Goal: Task Accomplishment & Management: Complete application form

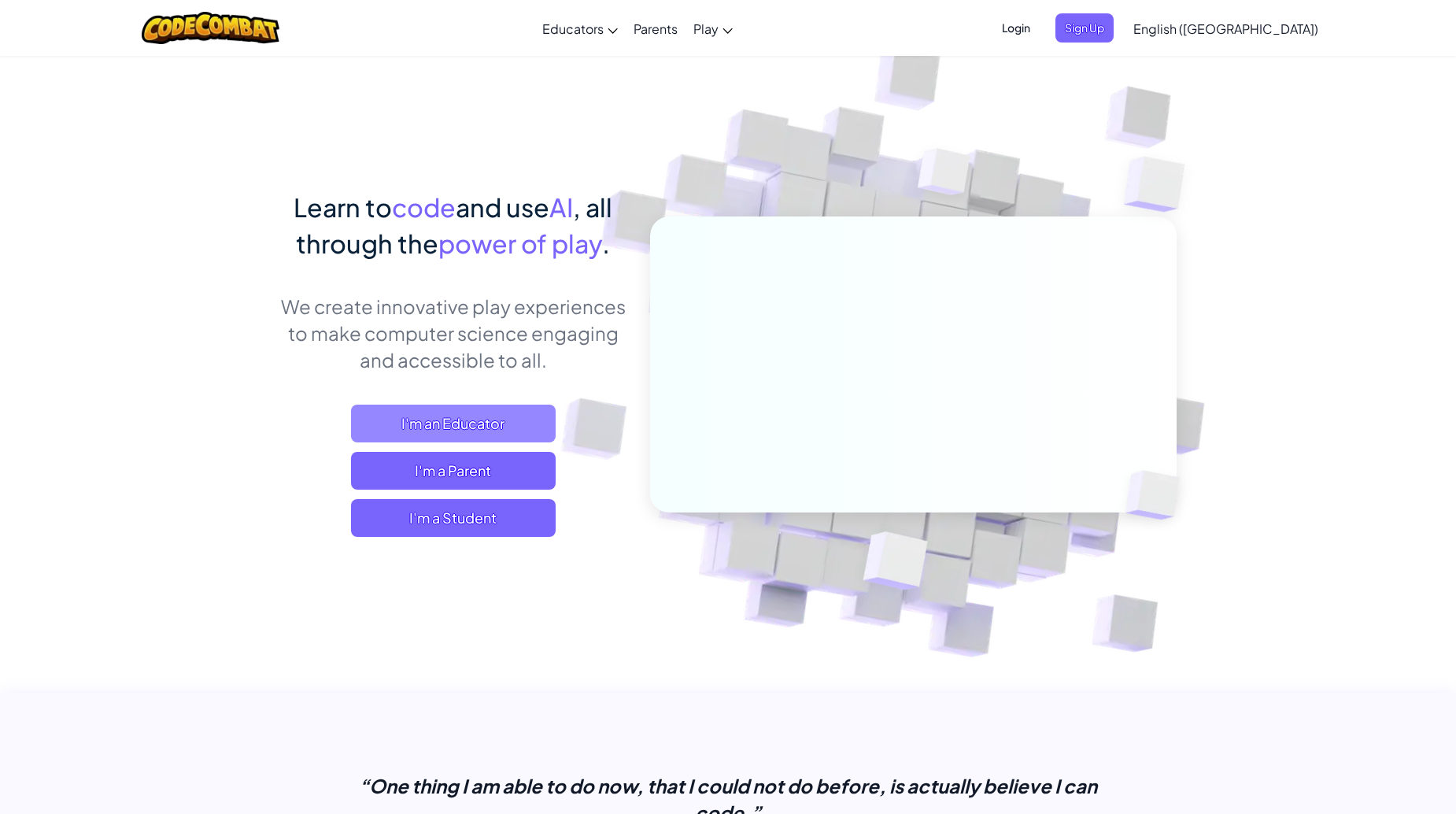
click at [449, 435] on span "I'm an Educator" at bounding box center [453, 424] width 205 height 38
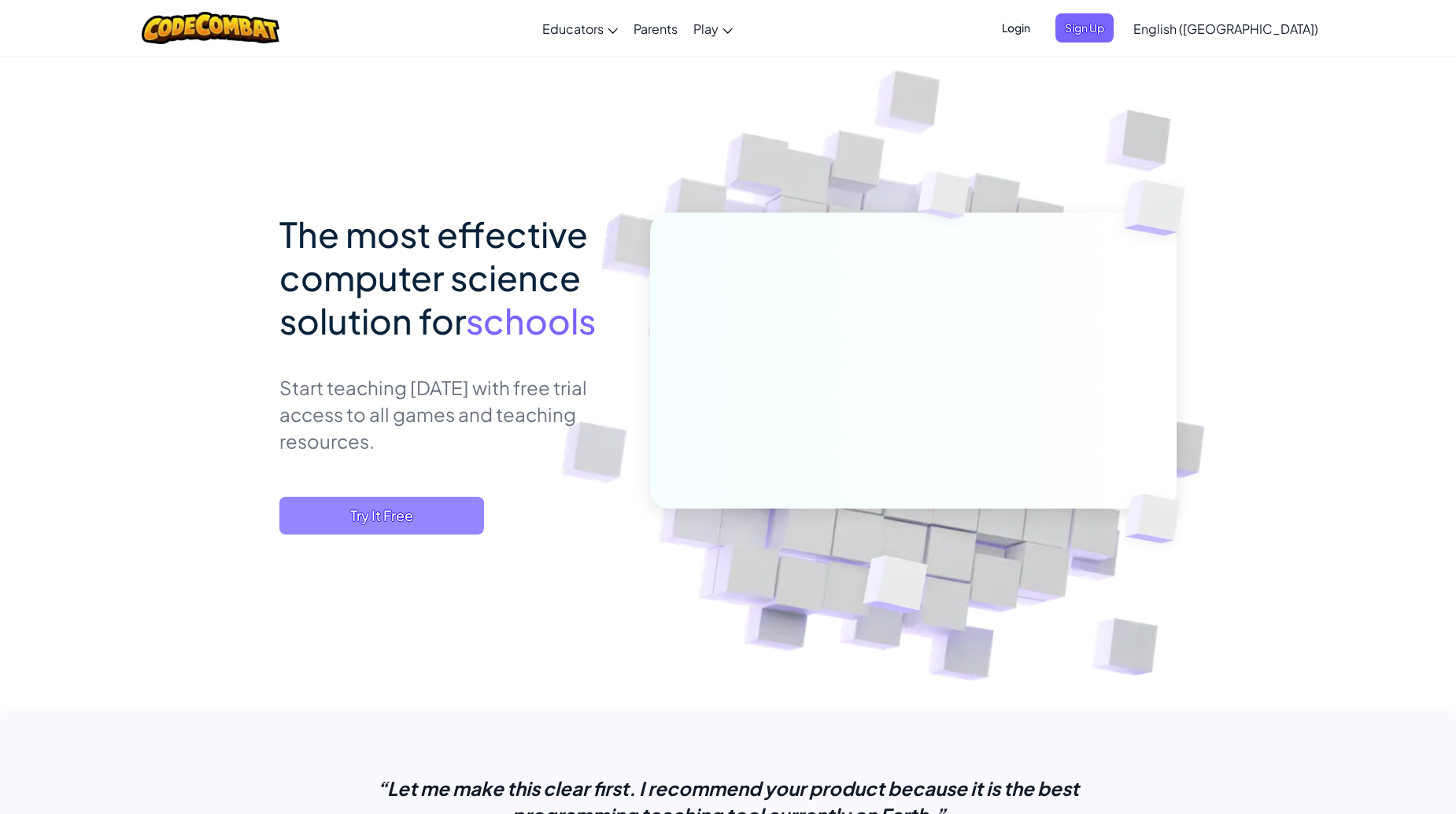
click at [432, 509] on span "Try It Free" at bounding box center [381, 515] width 205 height 38
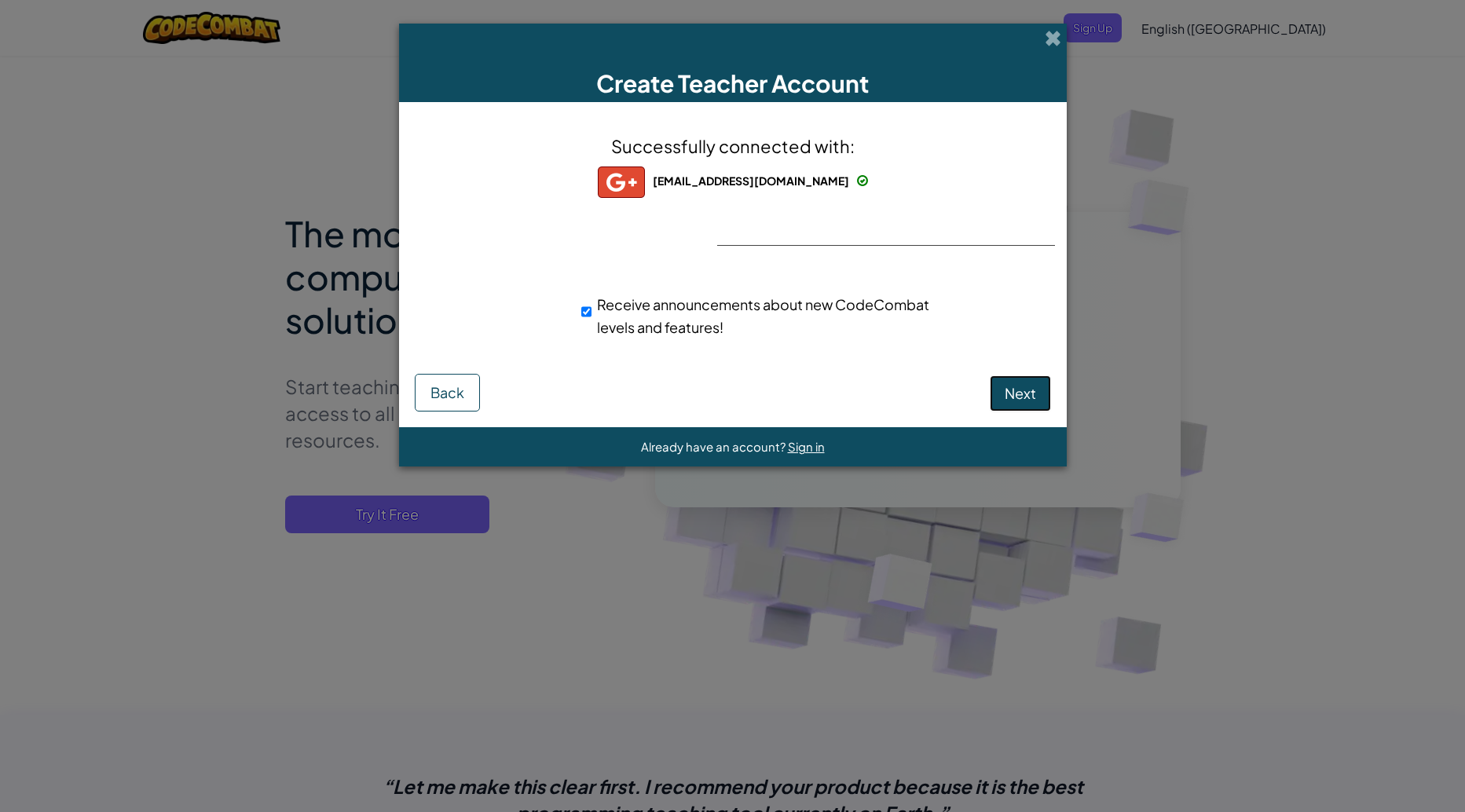
click at [1012, 387] on span "Next" at bounding box center [1020, 393] width 32 height 18
select select "[GEOGRAPHIC_DATA]"
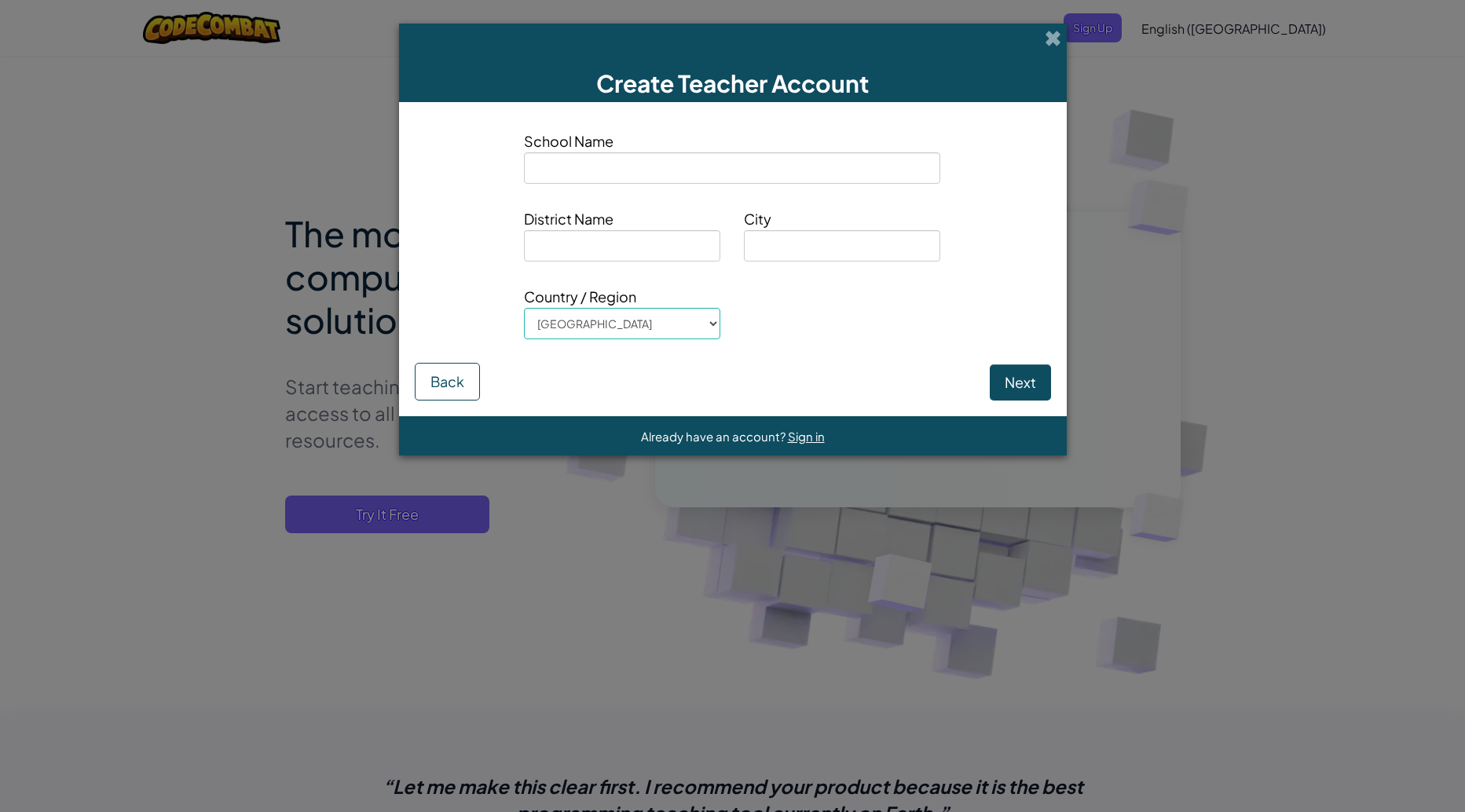
click at [482, 380] on div "Next Back" at bounding box center [732, 381] width 636 height 38
click at [457, 387] on button "Back" at bounding box center [447, 381] width 65 height 38
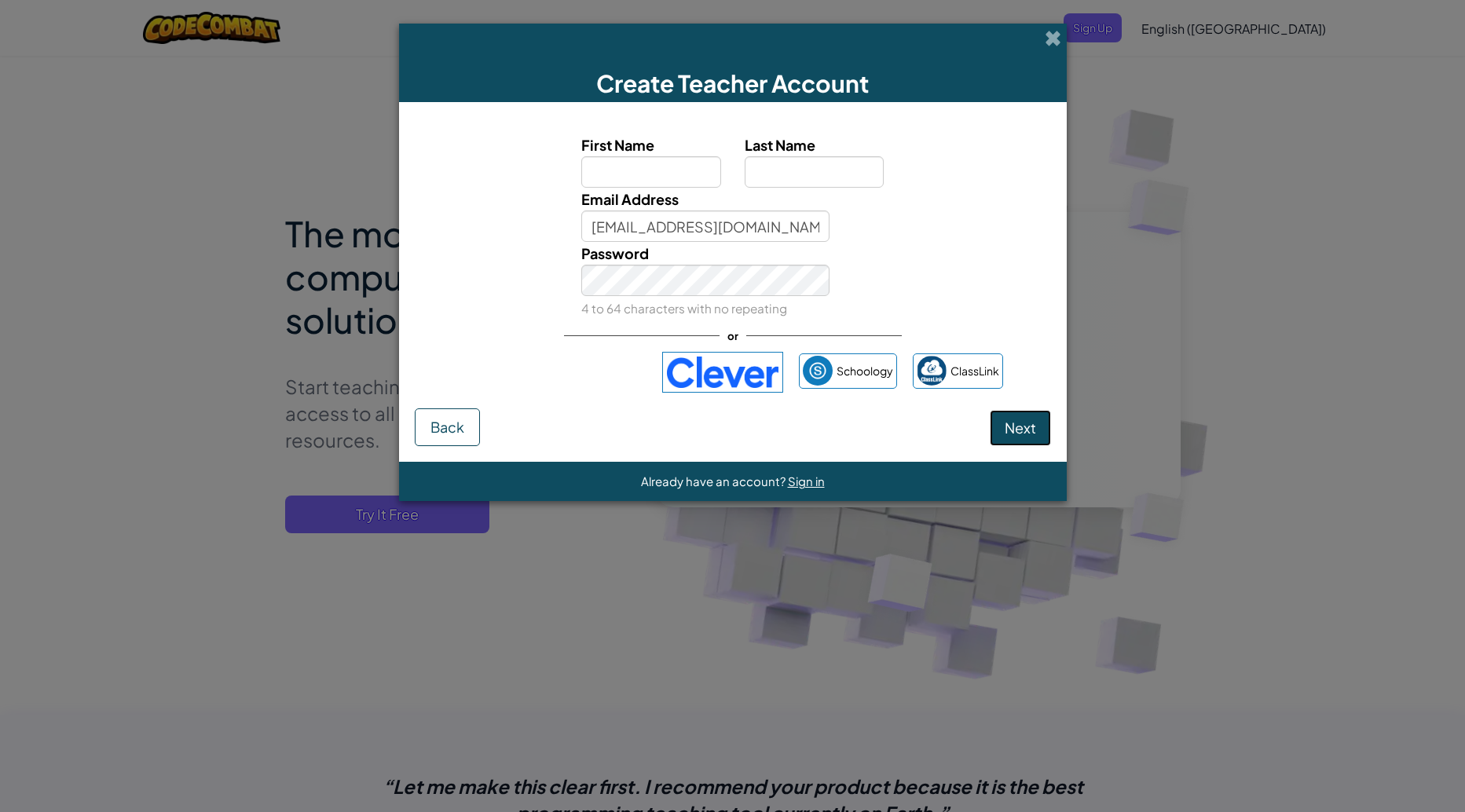
click at [1023, 432] on span "Next" at bounding box center [1020, 427] width 32 height 18
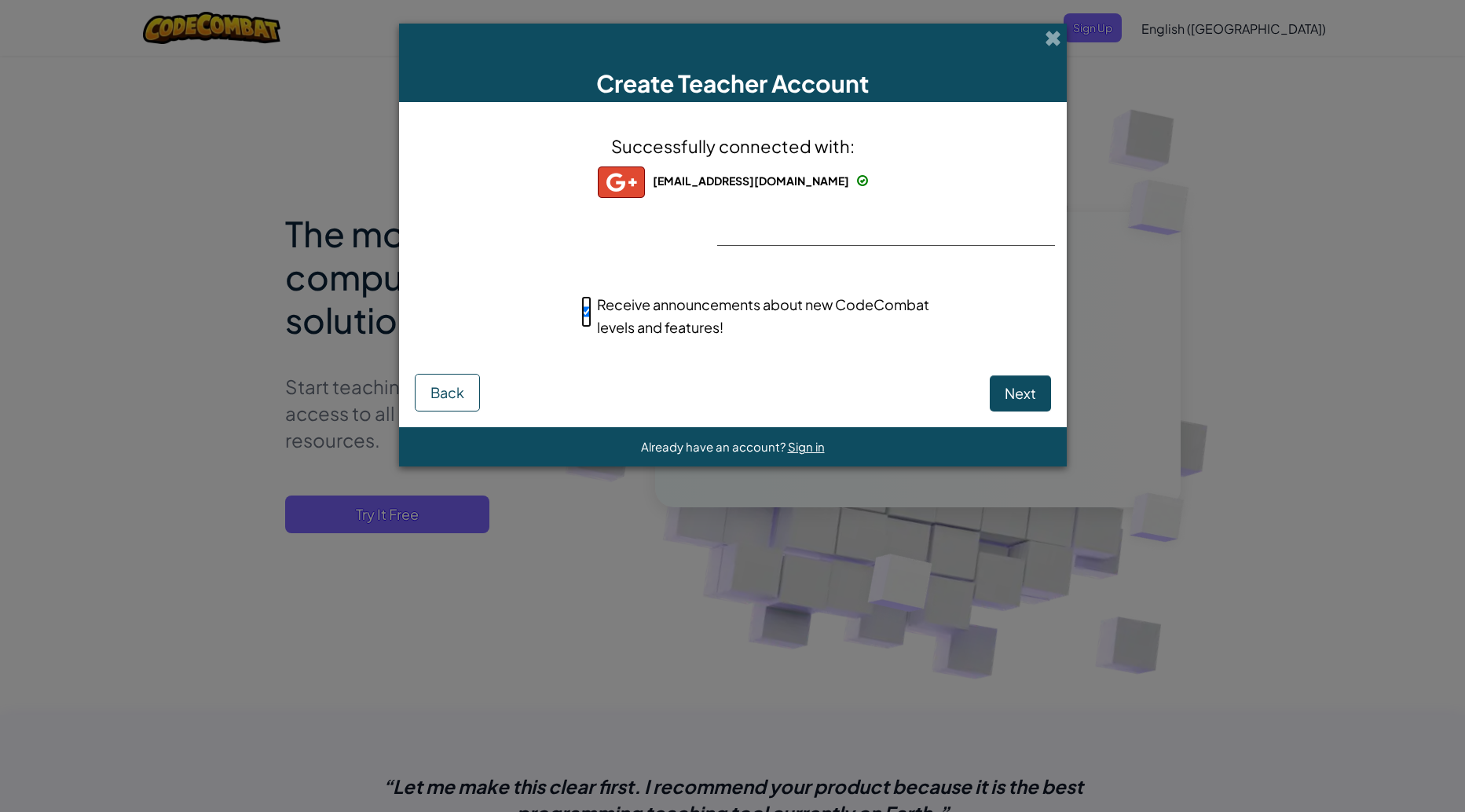
click at [584, 318] on input "Receive announcements about new CodeCombat levels and features!" at bounding box center [586, 311] width 11 height 32
checkbox input "false"
click at [1017, 389] on span "Next" at bounding box center [1020, 393] width 32 height 18
select select "[GEOGRAPHIC_DATA]"
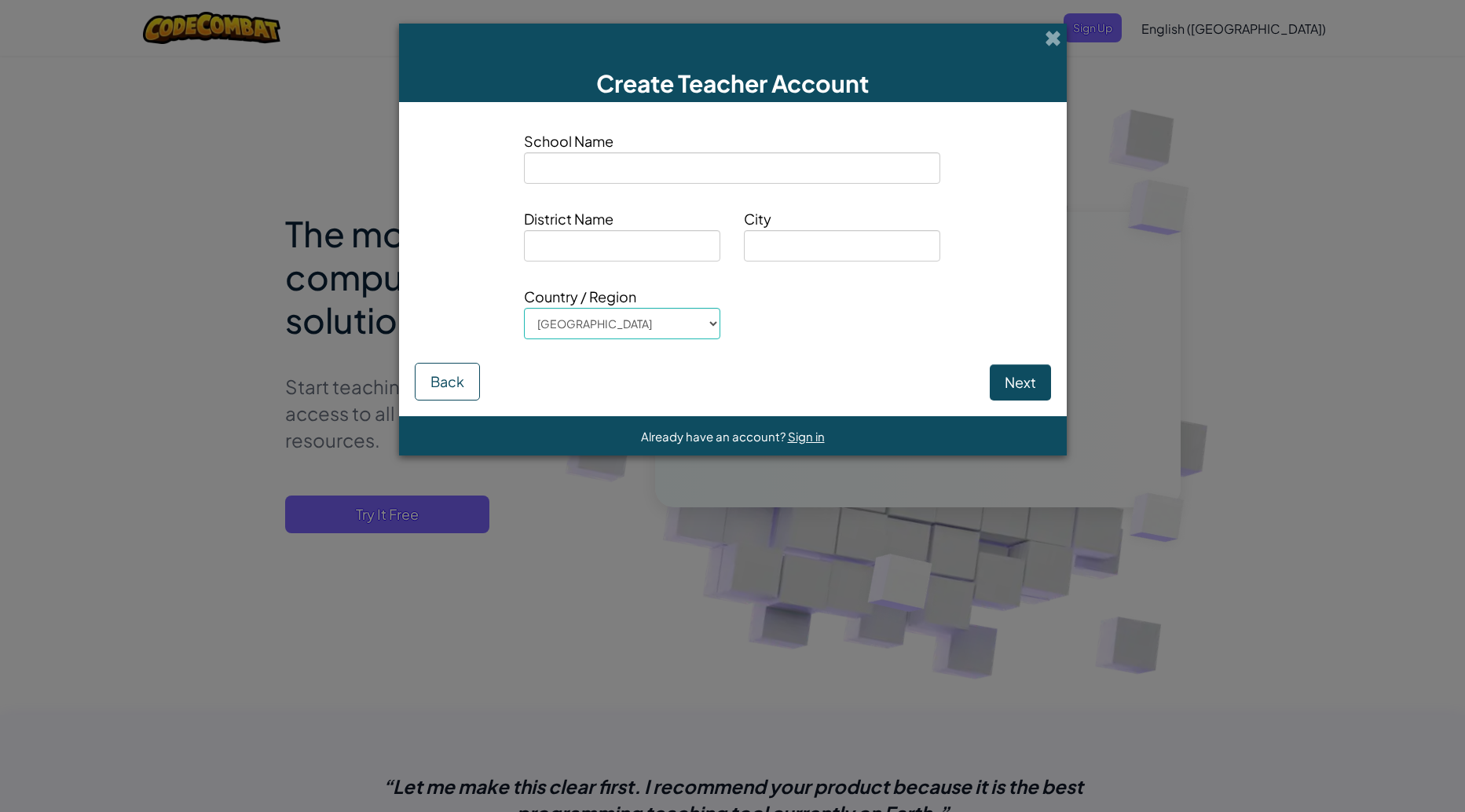
click at [624, 166] on input at bounding box center [731, 168] width 416 height 32
type input "Tesla Ecuation"
type input "[PERSON_NAME]"
select select "Viet Nam"
click at [596, 236] on input at bounding box center [621, 246] width 196 height 32
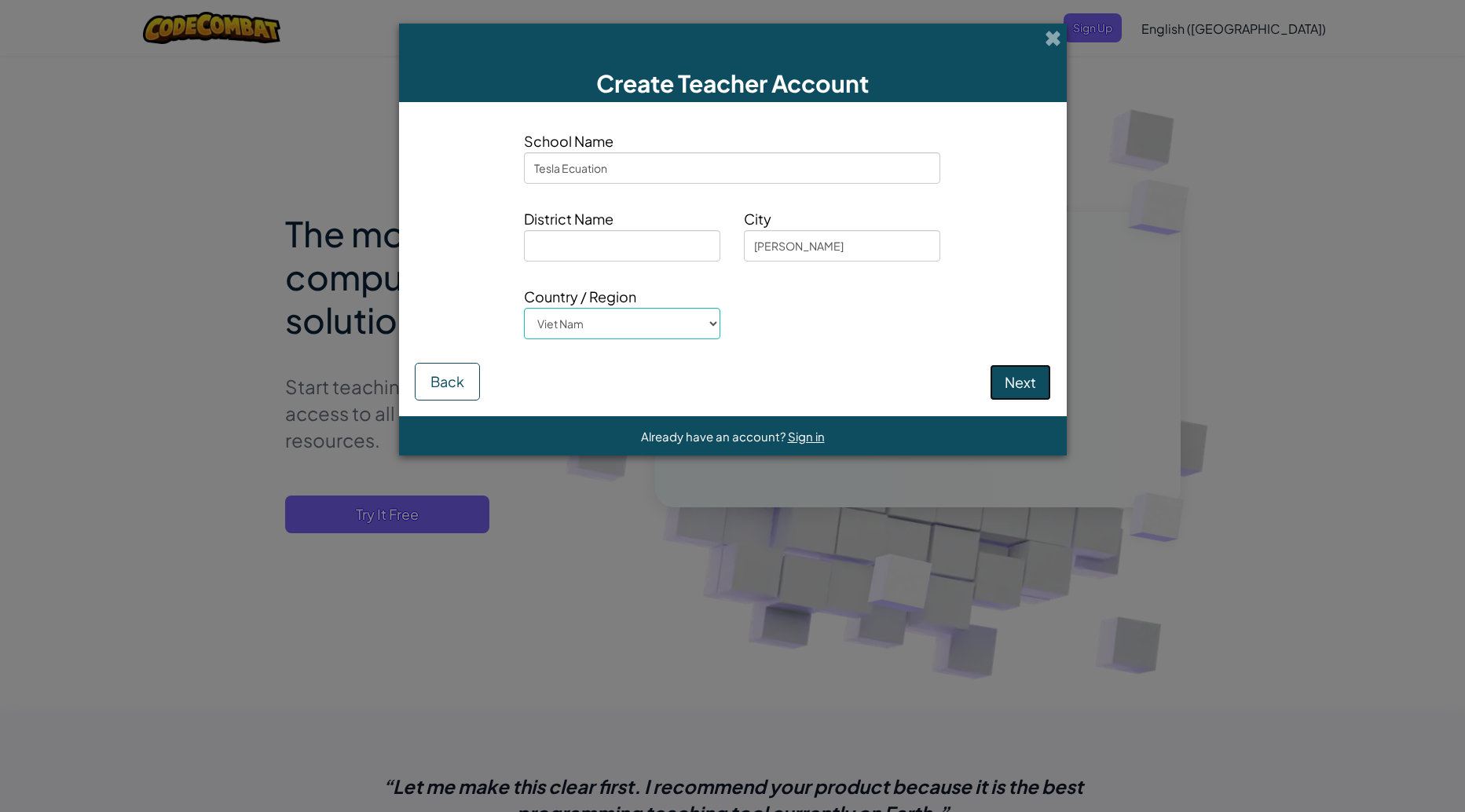
click at [994, 375] on button "Next" at bounding box center [1021, 382] width 61 height 36
click at [610, 258] on input at bounding box center [621, 246] width 196 height 32
click at [774, 254] on input "[PERSON_NAME]" at bounding box center [842, 246] width 196 height 32
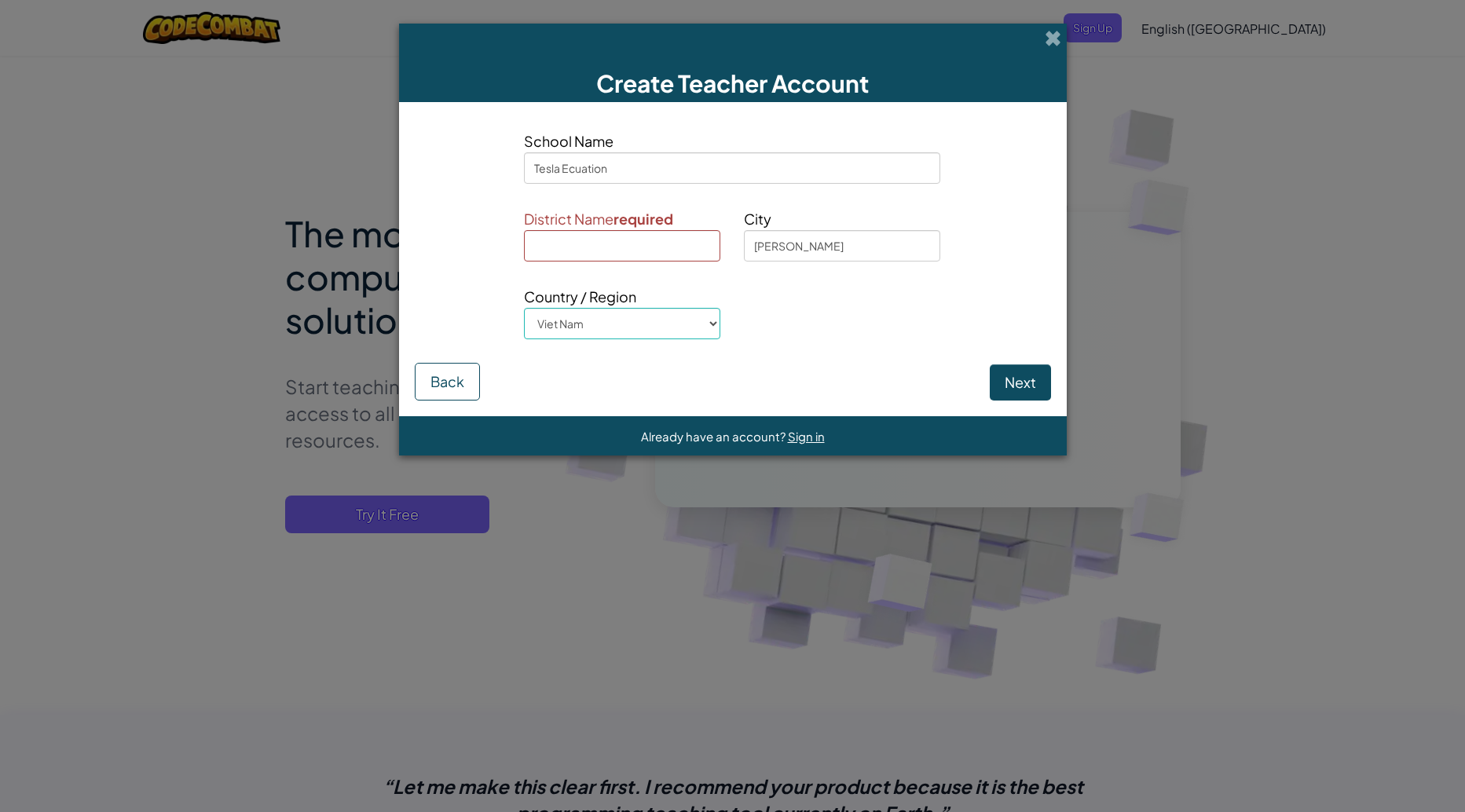
click at [533, 229] on span "District Name required" at bounding box center [621, 219] width 196 height 23
click at [554, 245] on input at bounding box center [621, 246] width 196 height 32
paste input "[PERSON_NAME]"
type input "[PERSON_NAME]"
click at [1013, 384] on button "Next" at bounding box center [1021, 382] width 61 height 36
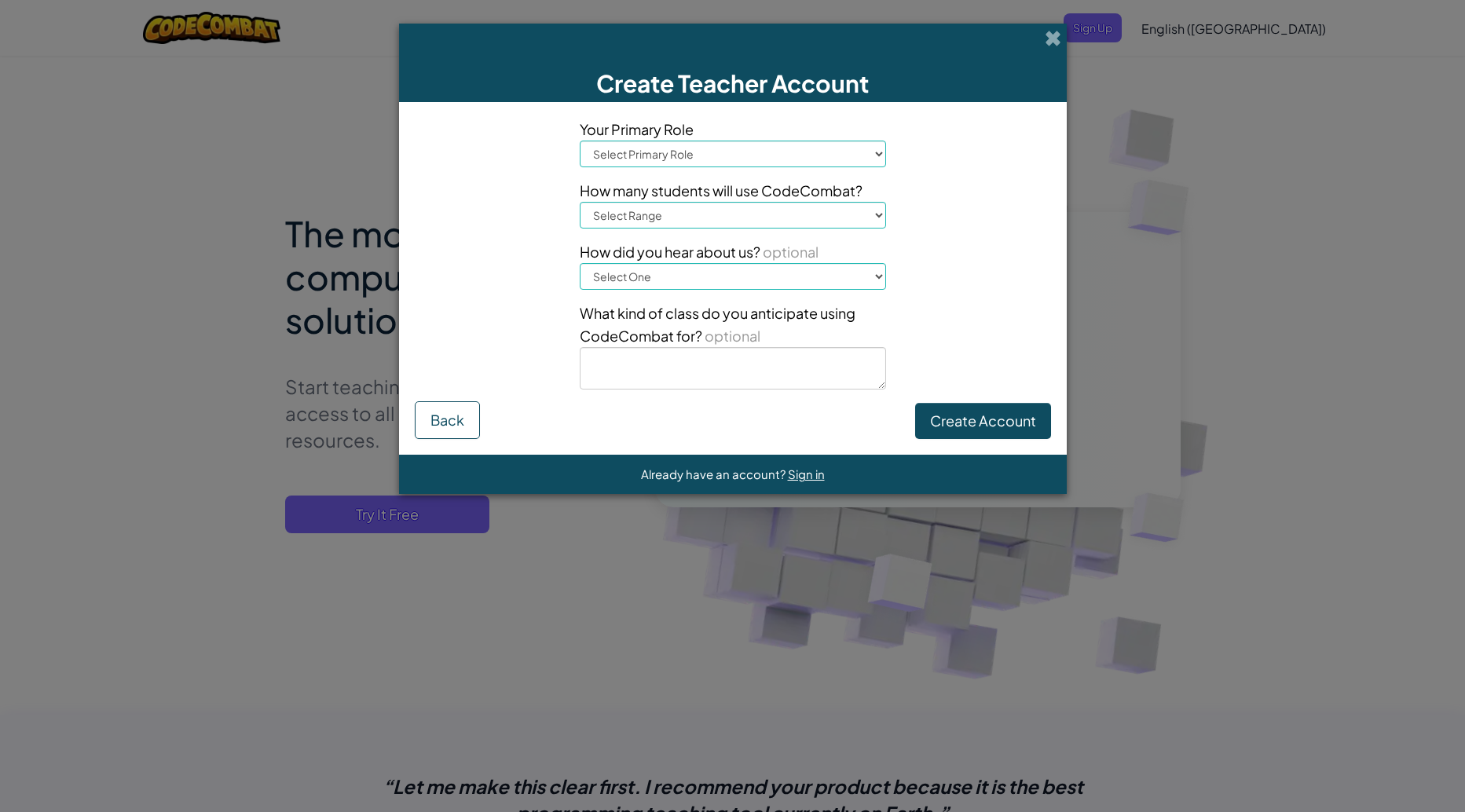
click at [689, 161] on select "Select Primary Role Principal Parent Technology coordinator Teacher Curriculum …" at bounding box center [732, 154] width 306 height 27
select select "Teacher"
click at [579, 141] on select "Select Primary Role Principal Parent Technology coordinator Teacher Curriculum …" at bounding box center [732, 154] width 306 height 27
click at [699, 209] on select "Select Range 1-10 11-50 [PHONE_NUMBER] [PHONE_NUMBER] 1000+" at bounding box center [732, 215] width 306 height 27
click at [579, 202] on select "Select Range 1-10 11-50 [PHONE_NUMBER] [PHONE_NUMBER] 1000+" at bounding box center [732, 215] width 306 height 27
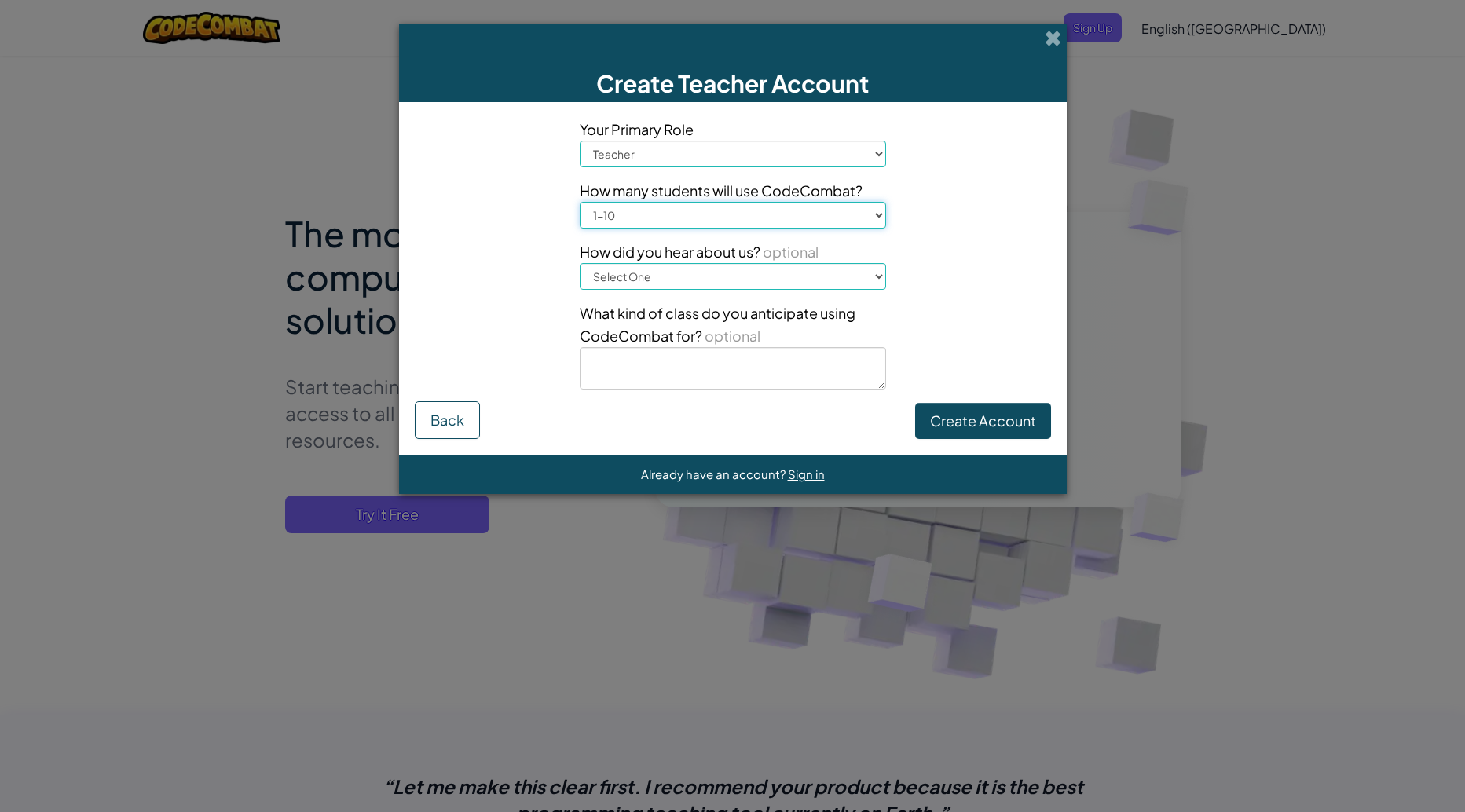
drag, startPoint x: 665, startPoint y: 214, endPoint x: 663, endPoint y: 229, distance: 15.1
click at [665, 214] on select "Select Range 1-10 11-50 [PHONE_NUMBER] [PHONE_NUMBER] 1000+" at bounding box center [732, 215] width 306 height 27
select select "11-50"
click at [579, 202] on select "Select Range 1-10 11-50 [PHONE_NUMBER] [PHONE_NUMBER] 1000+" at bounding box center [732, 215] width 306 height 27
click at [659, 284] on select "Select One Conference (e.g. ISTE) [DOMAIN_NAME][URL] of Code A teacher An admin…" at bounding box center [732, 276] width 306 height 27
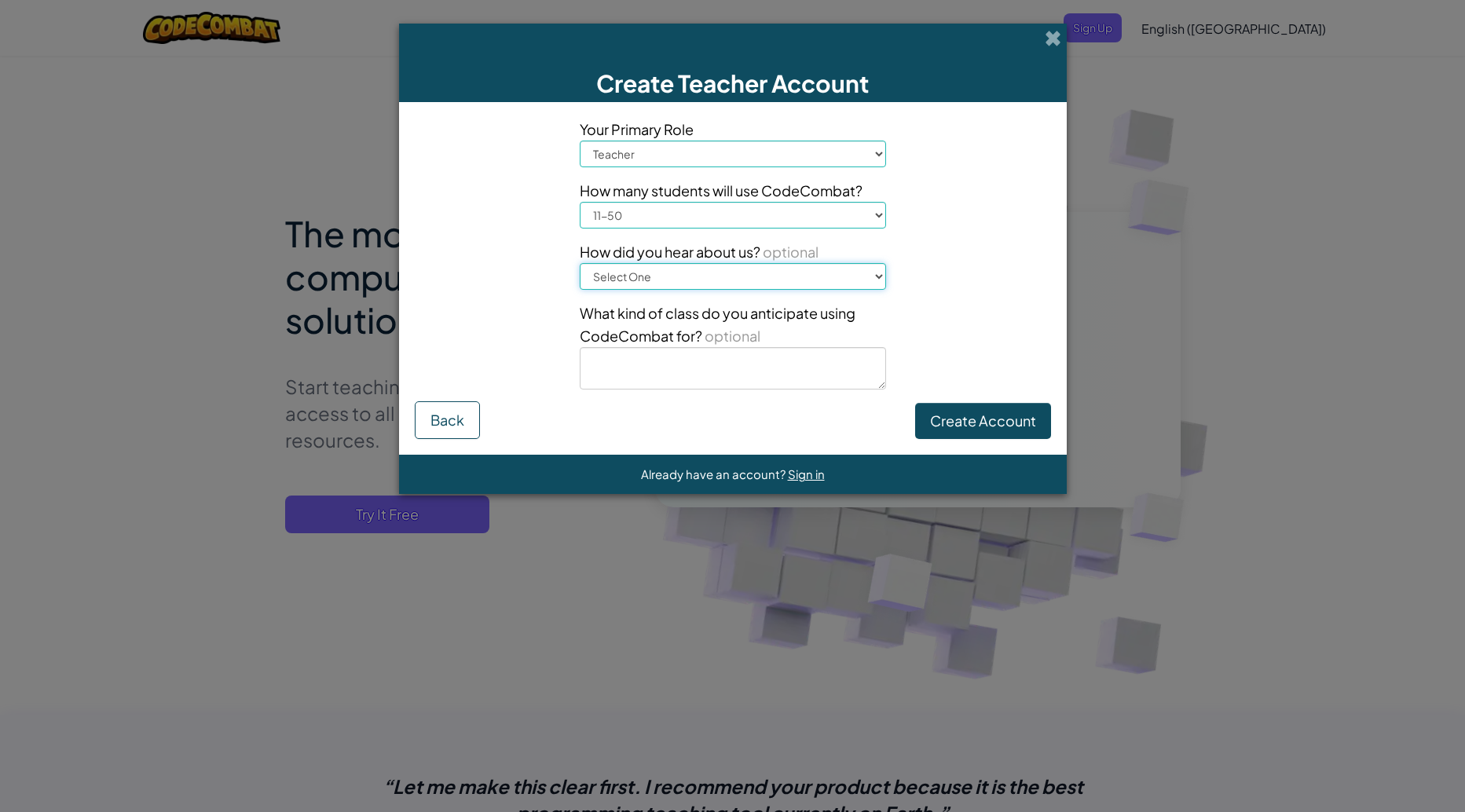
select select "Google"
click at [579, 263] on select "Select One Conference (e.g. ISTE) [DOMAIN_NAME][URL] of Code A teacher An admin…" at bounding box center [732, 276] width 306 height 27
click at [995, 433] on button "Create Account" at bounding box center [983, 421] width 136 height 36
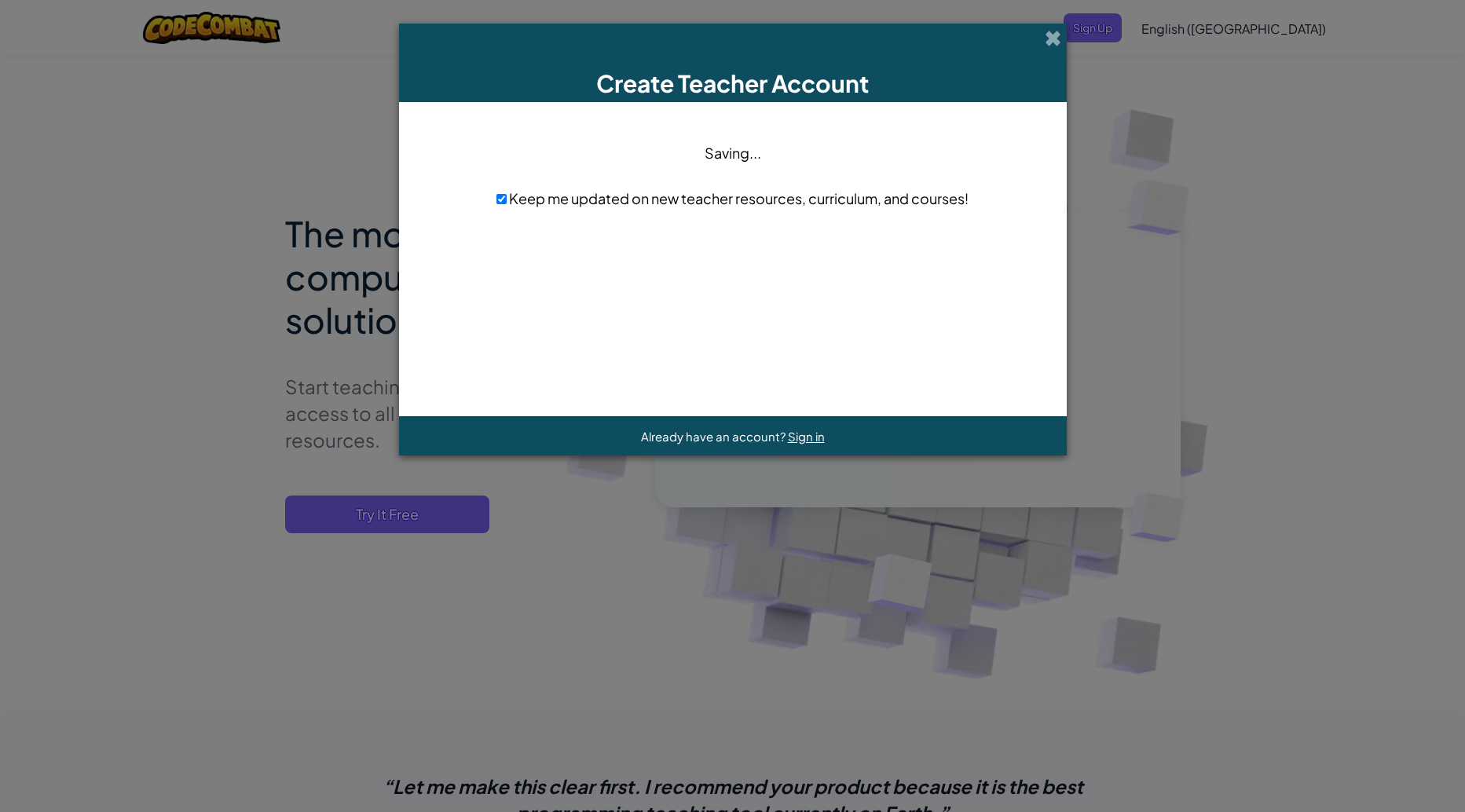
click at [502, 204] on div "Keep me updated on new teacher resources, curriculum, and courses!" at bounding box center [732, 198] width 589 height 23
click at [500, 203] on input "checkbox" at bounding box center [501, 199] width 11 height 11
checkbox input "false"
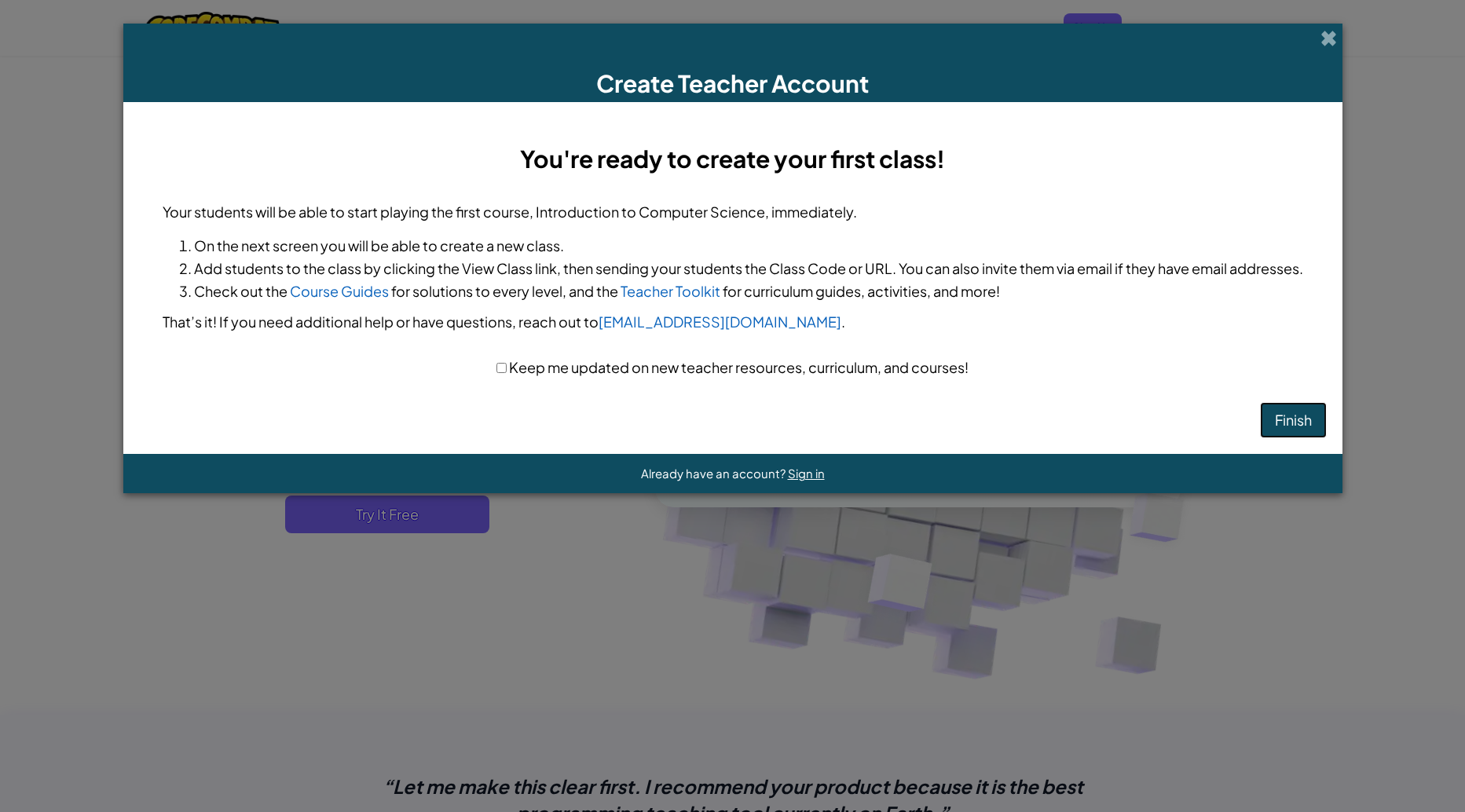
click at [1295, 421] on button "Finish" at bounding box center [1293, 420] width 67 height 36
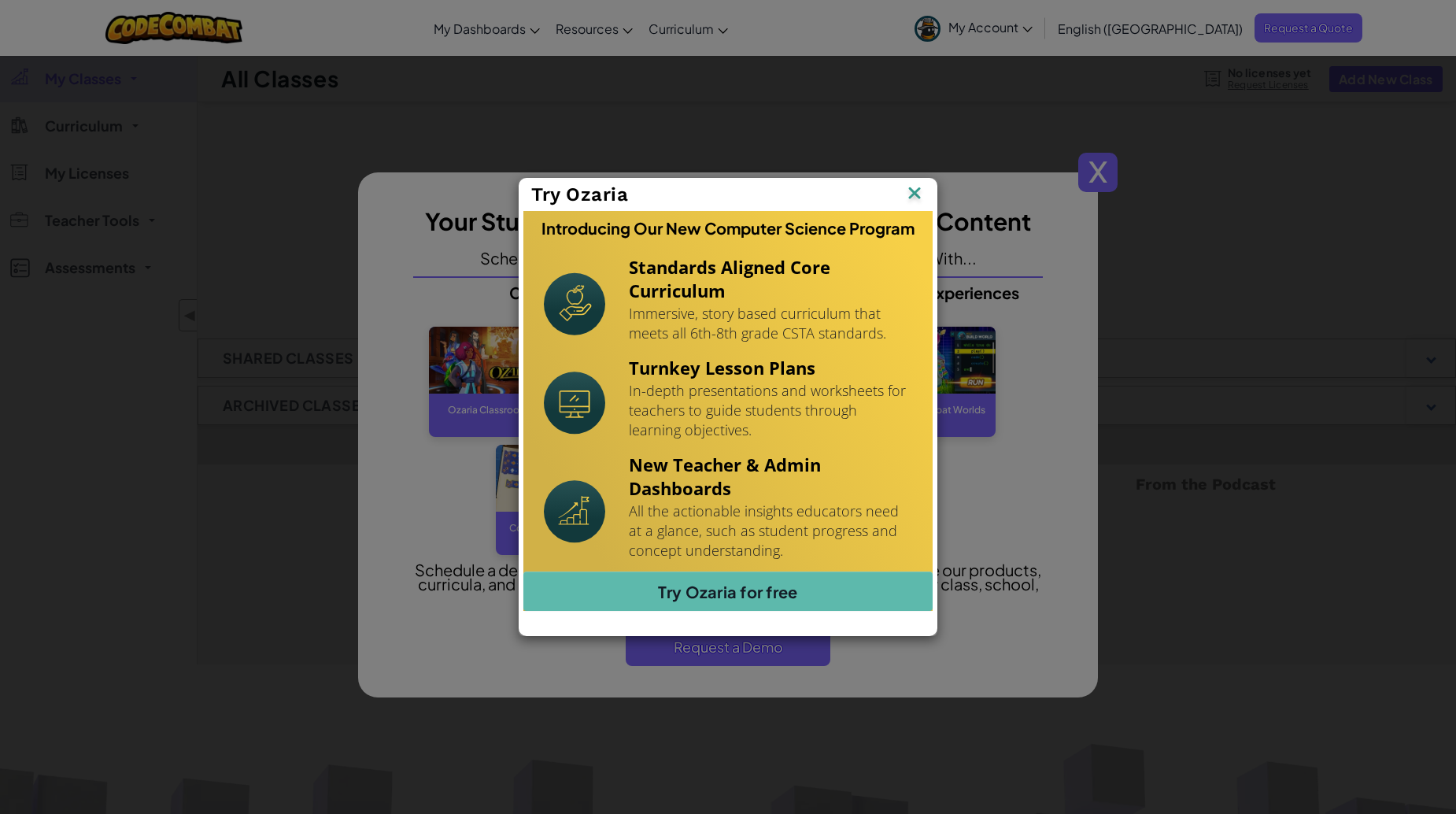
click at [908, 186] on img at bounding box center [914, 194] width 20 height 23
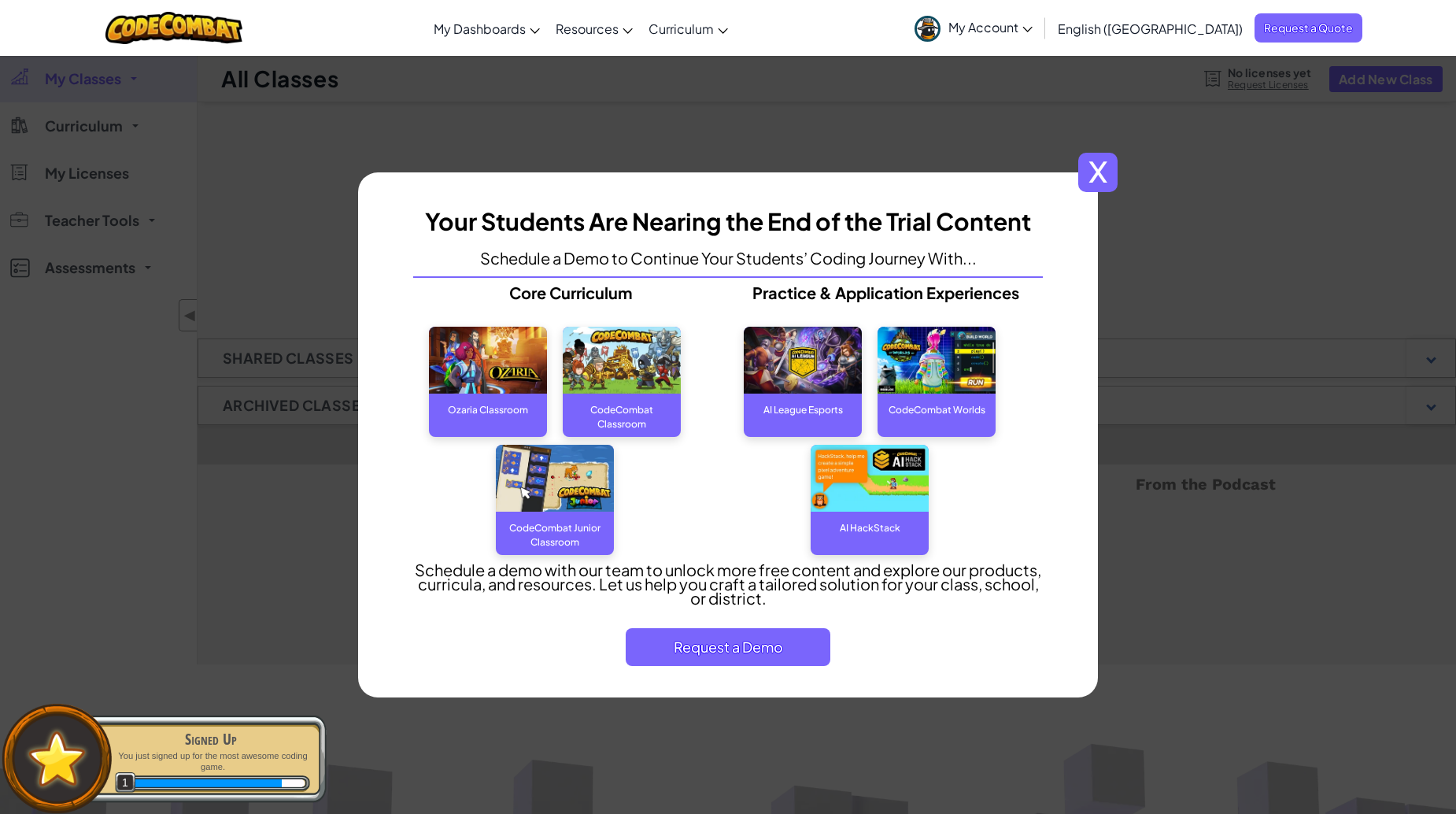
click at [1097, 182] on span "x" at bounding box center [1098, 173] width 40 height 40
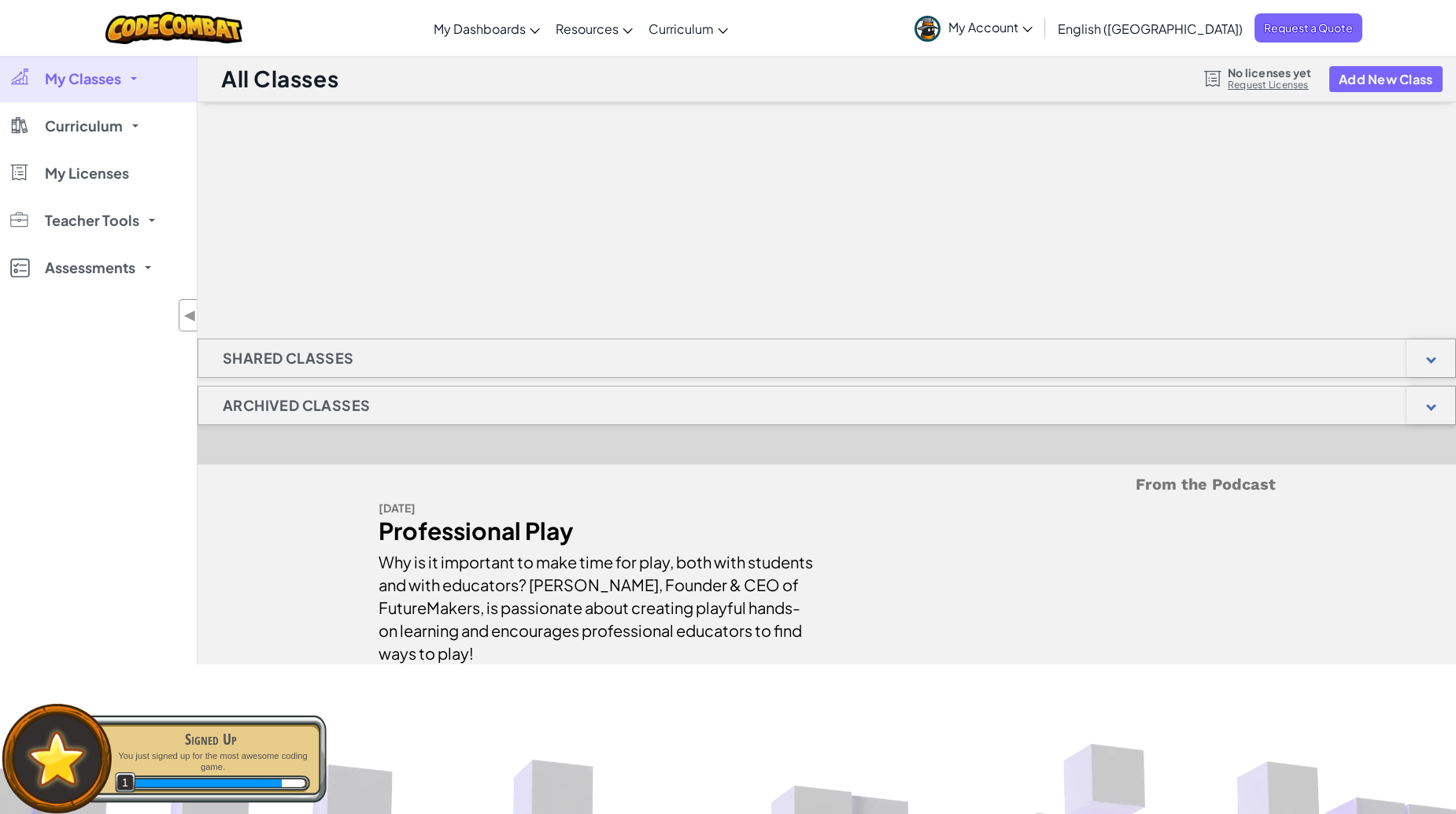
click at [309, 373] on h1 "Shared Classes" at bounding box center [288, 358] width 181 height 40
click at [335, 422] on h1 "Archived Classes" at bounding box center [296, 405] width 196 height 40
click at [151, 87] on link "My Classes" at bounding box center [98, 79] width 197 height 47
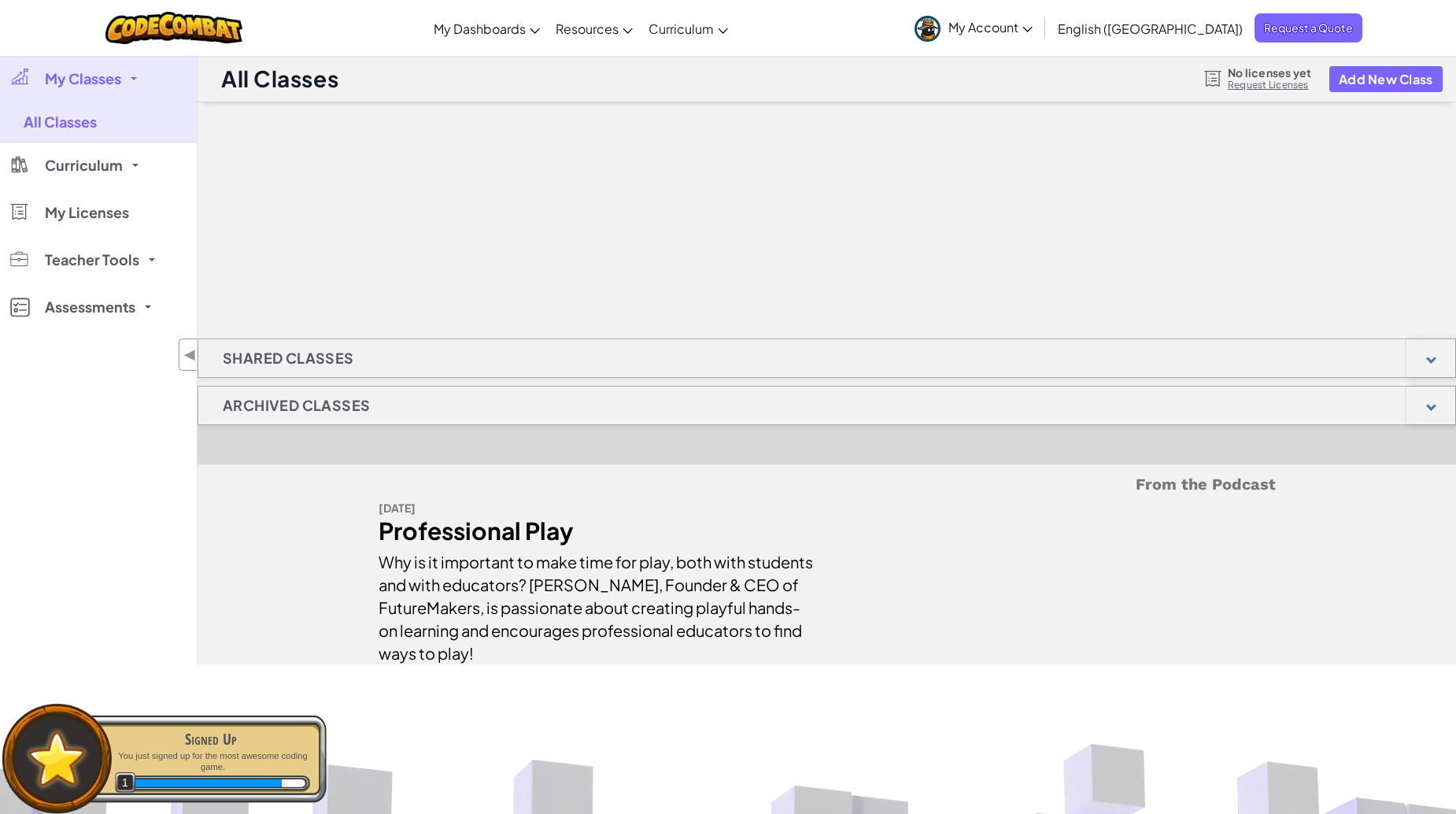
click at [148, 86] on link "My Classes" at bounding box center [98, 79] width 197 height 47
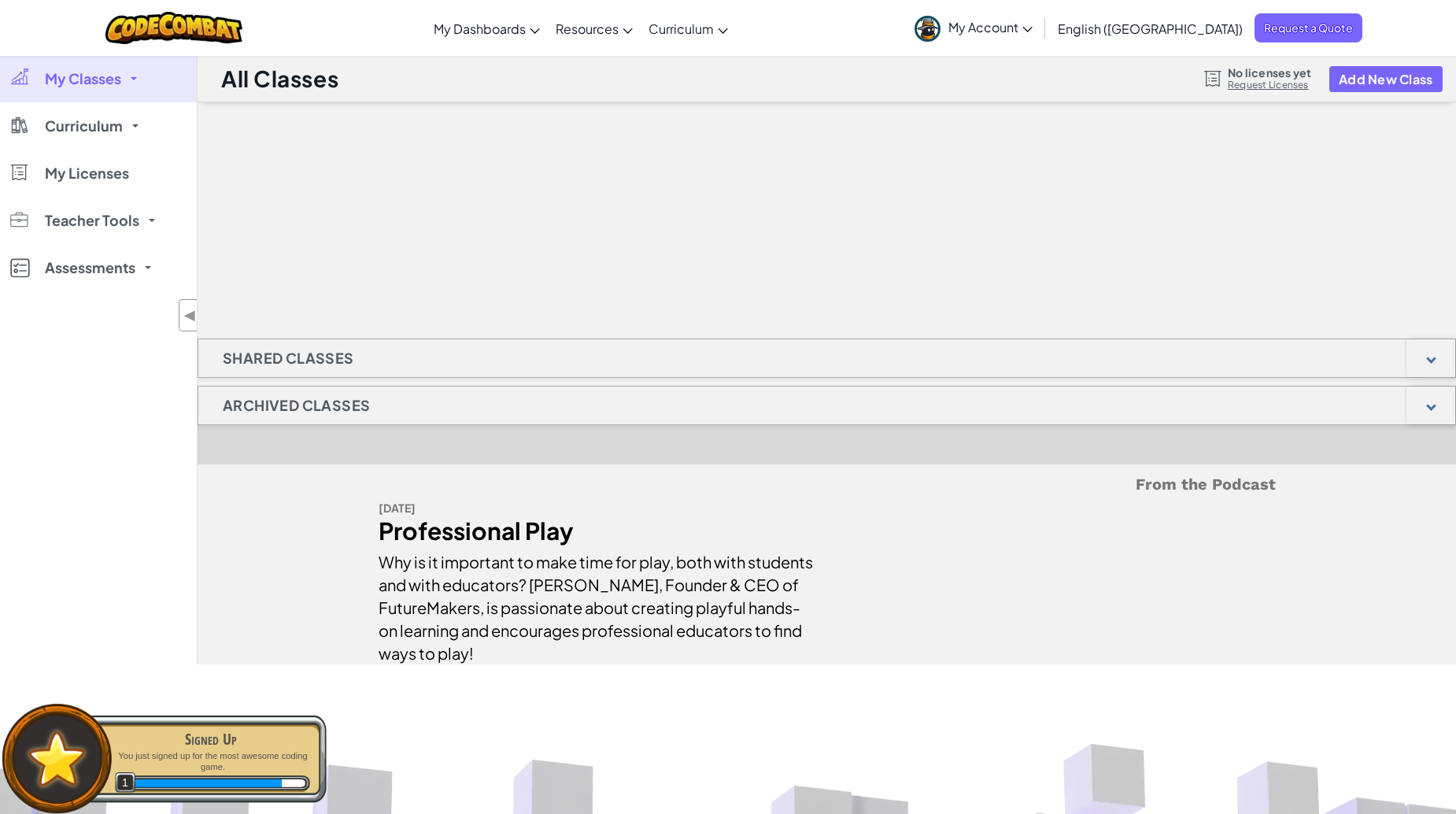
click at [146, 86] on link "My Classes" at bounding box center [98, 79] width 197 height 47
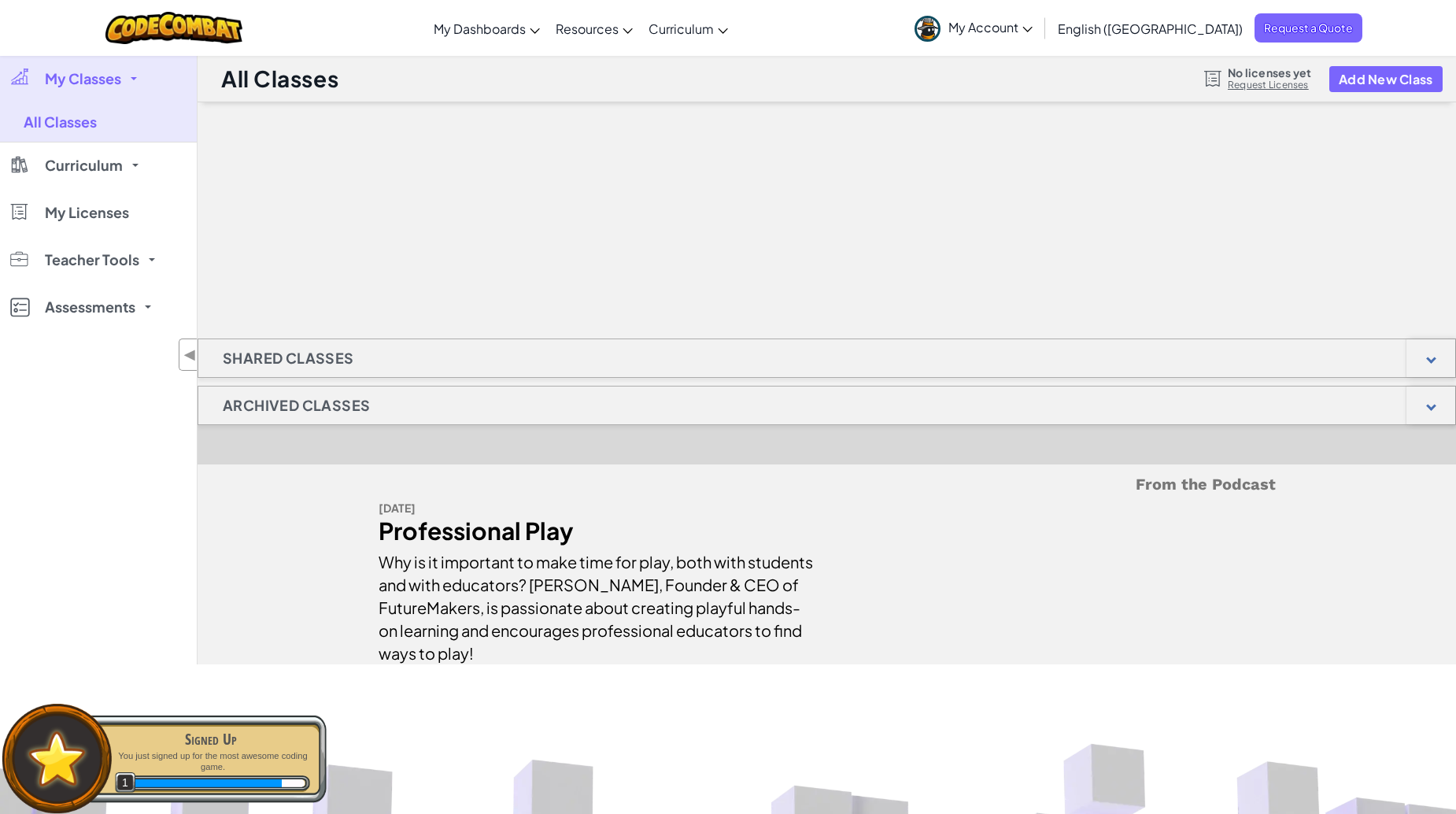
click at [143, 87] on link "My Classes" at bounding box center [98, 79] width 197 height 47
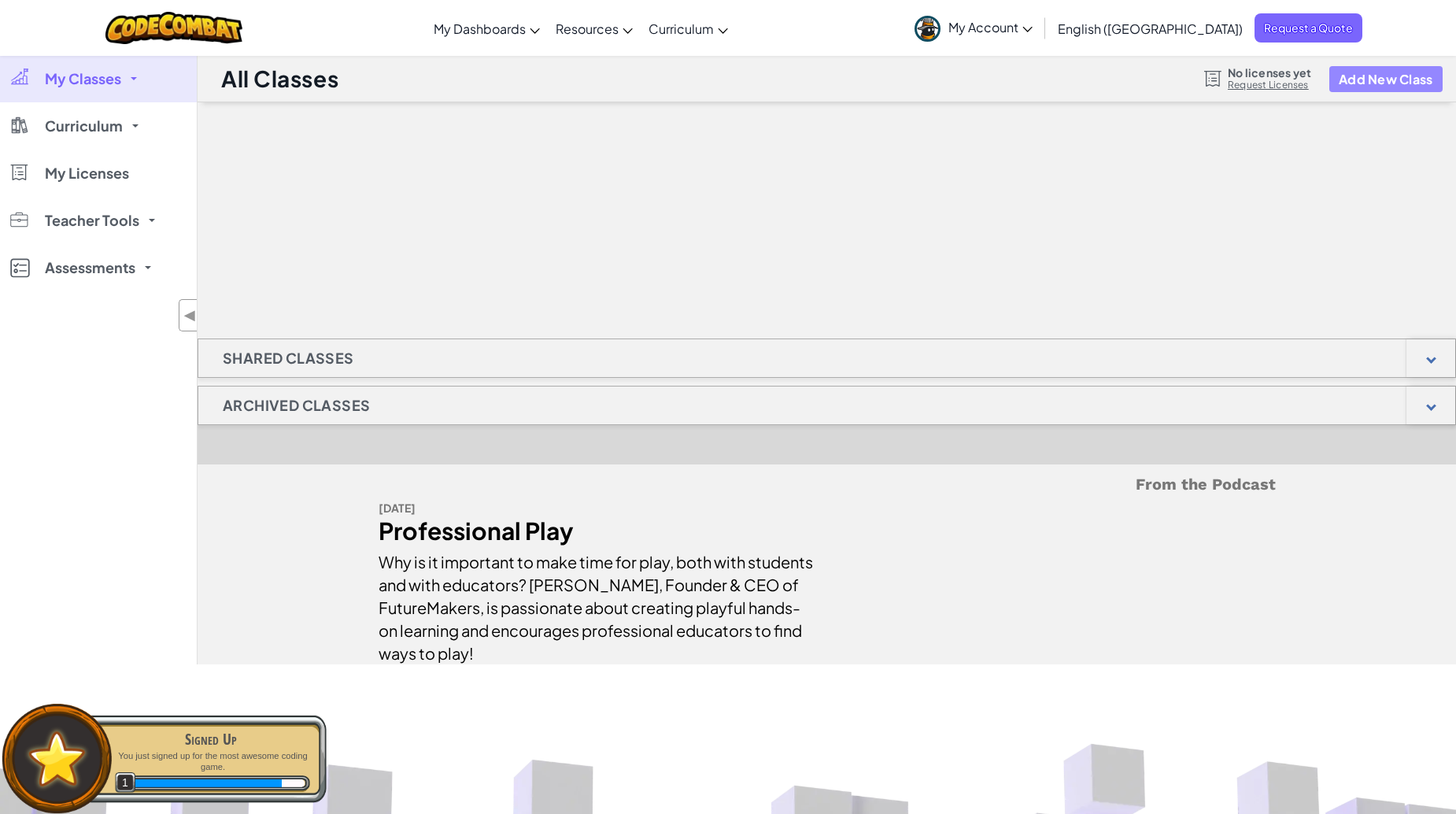
click at [1389, 76] on button "Add New Class" at bounding box center [1386, 79] width 113 height 26
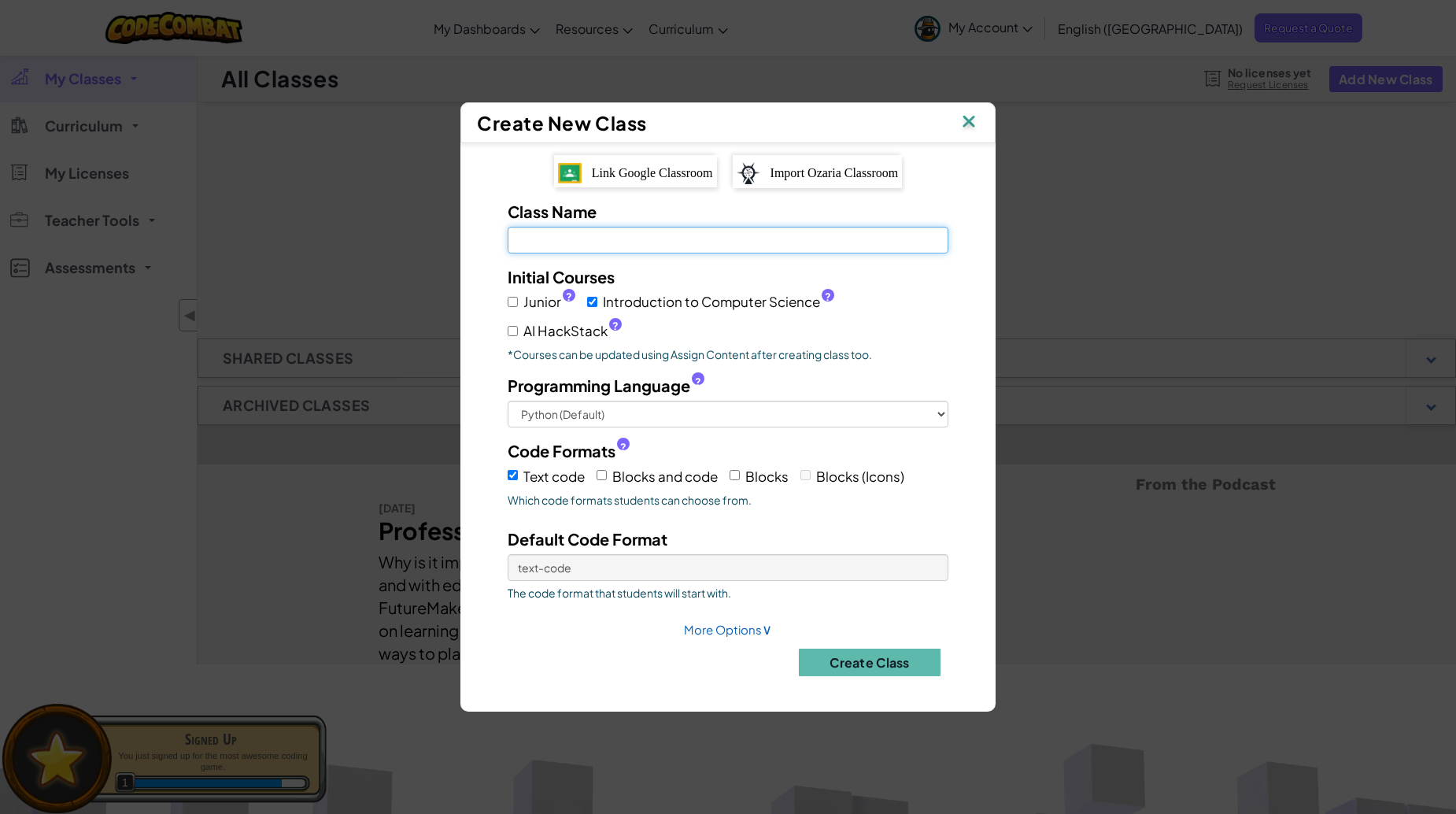
click at [748, 237] on input "Class Name Field is required" at bounding box center [728, 240] width 441 height 27
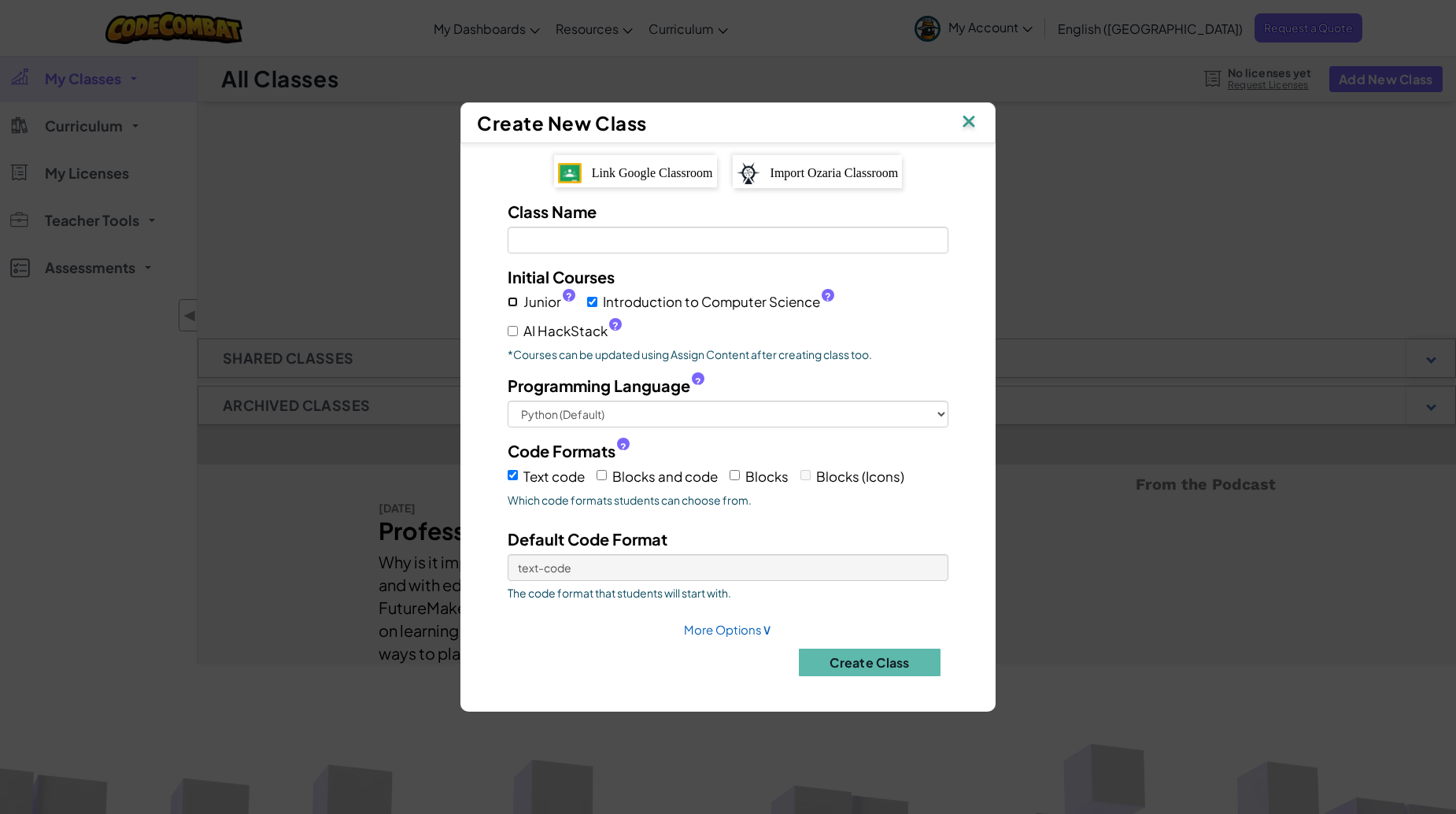
click at [510, 300] on input "Junior ?" at bounding box center [513, 301] width 11 height 11
checkbox input "true"
click at [617, 233] on input "Class Name Field is required" at bounding box center [728, 240] width 441 height 27
type input "Grade 5 - 2025"
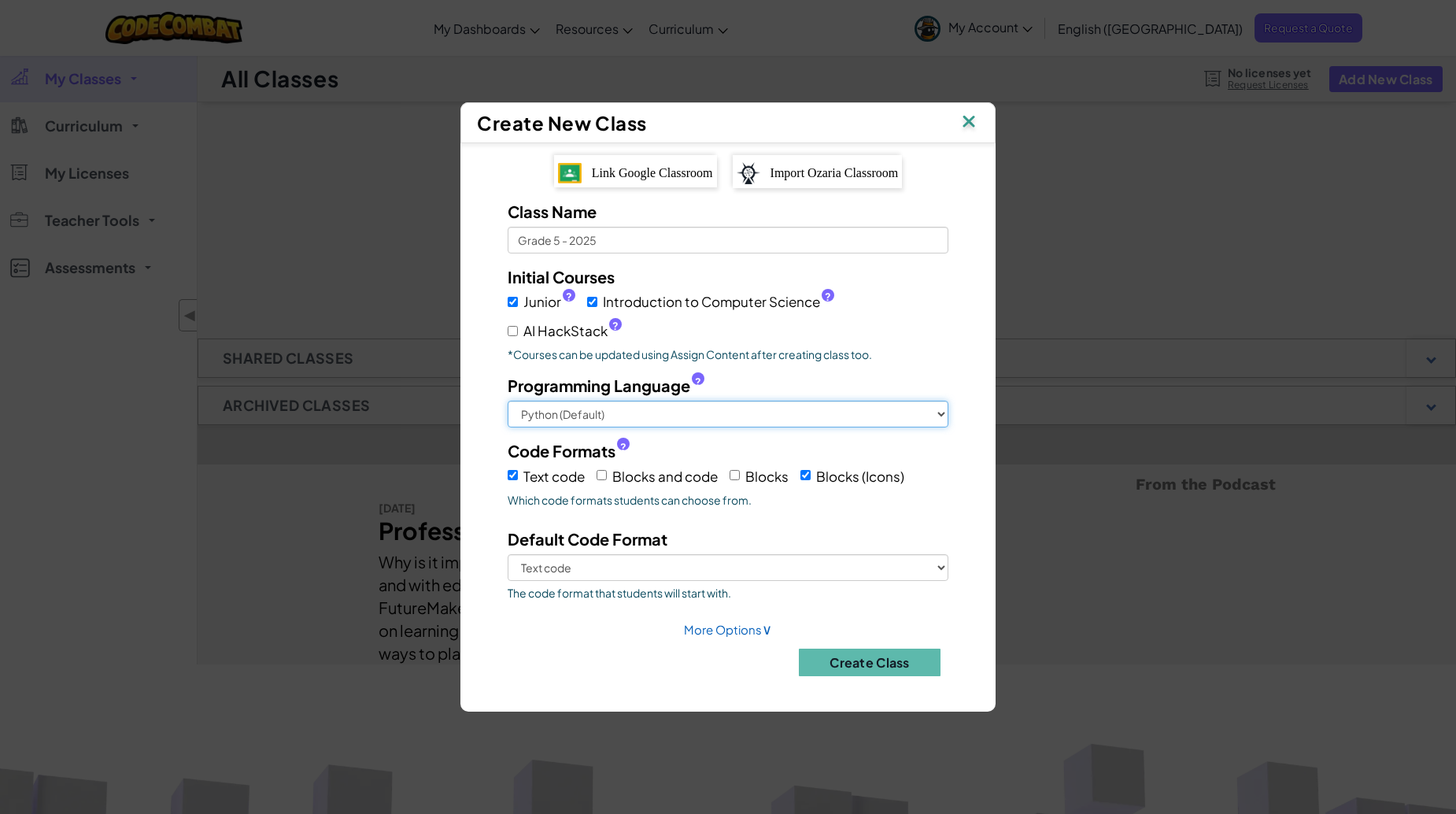
click at [625, 423] on select "Python (Default) JavaScript C++ Java (Experimental)" at bounding box center [728, 414] width 441 height 27
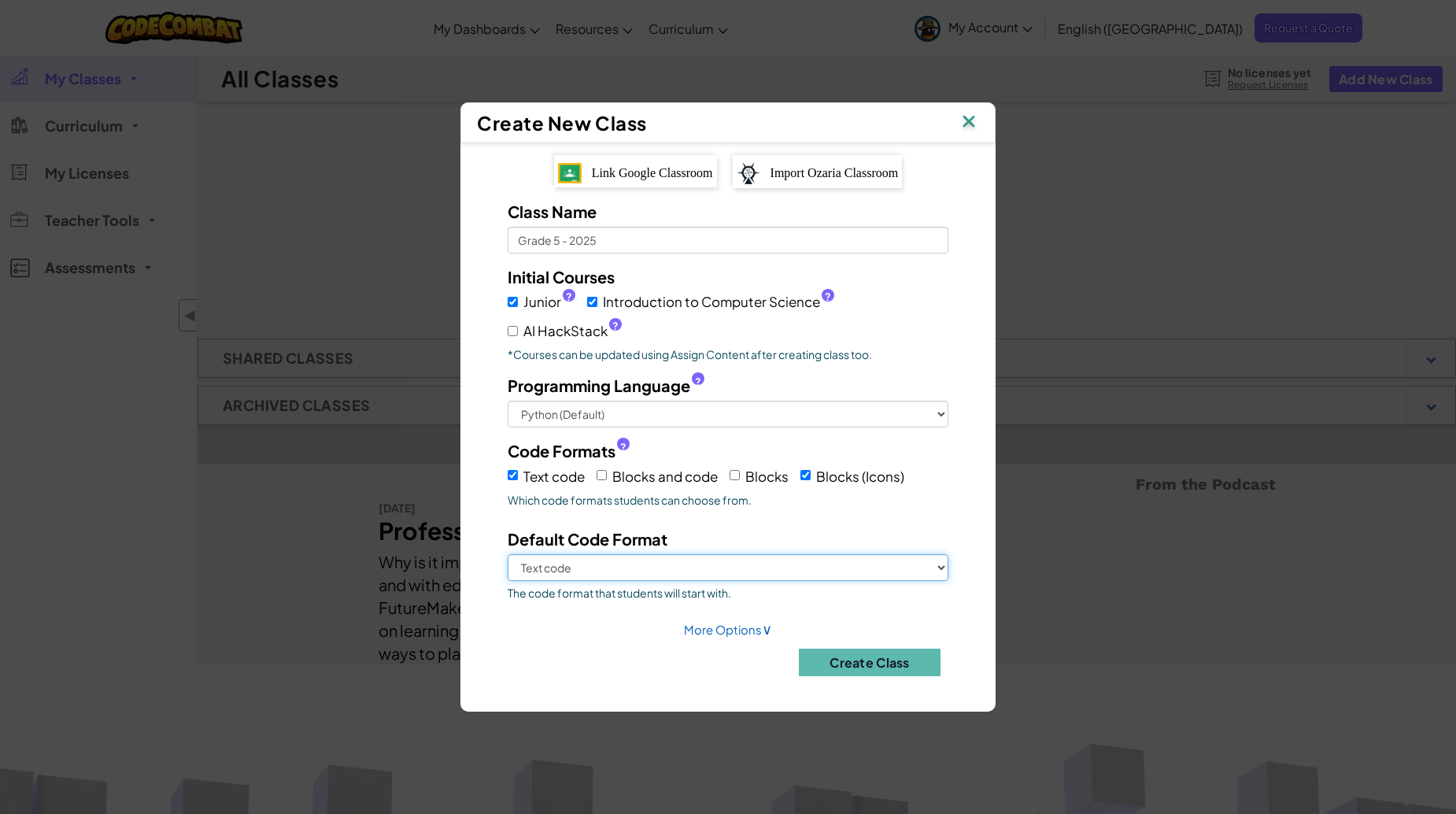
click at [709, 565] on select "Text code Blocks (Icons)" at bounding box center [728, 567] width 441 height 27
click at [900, 658] on button "Create Class" at bounding box center [870, 663] width 142 height 28
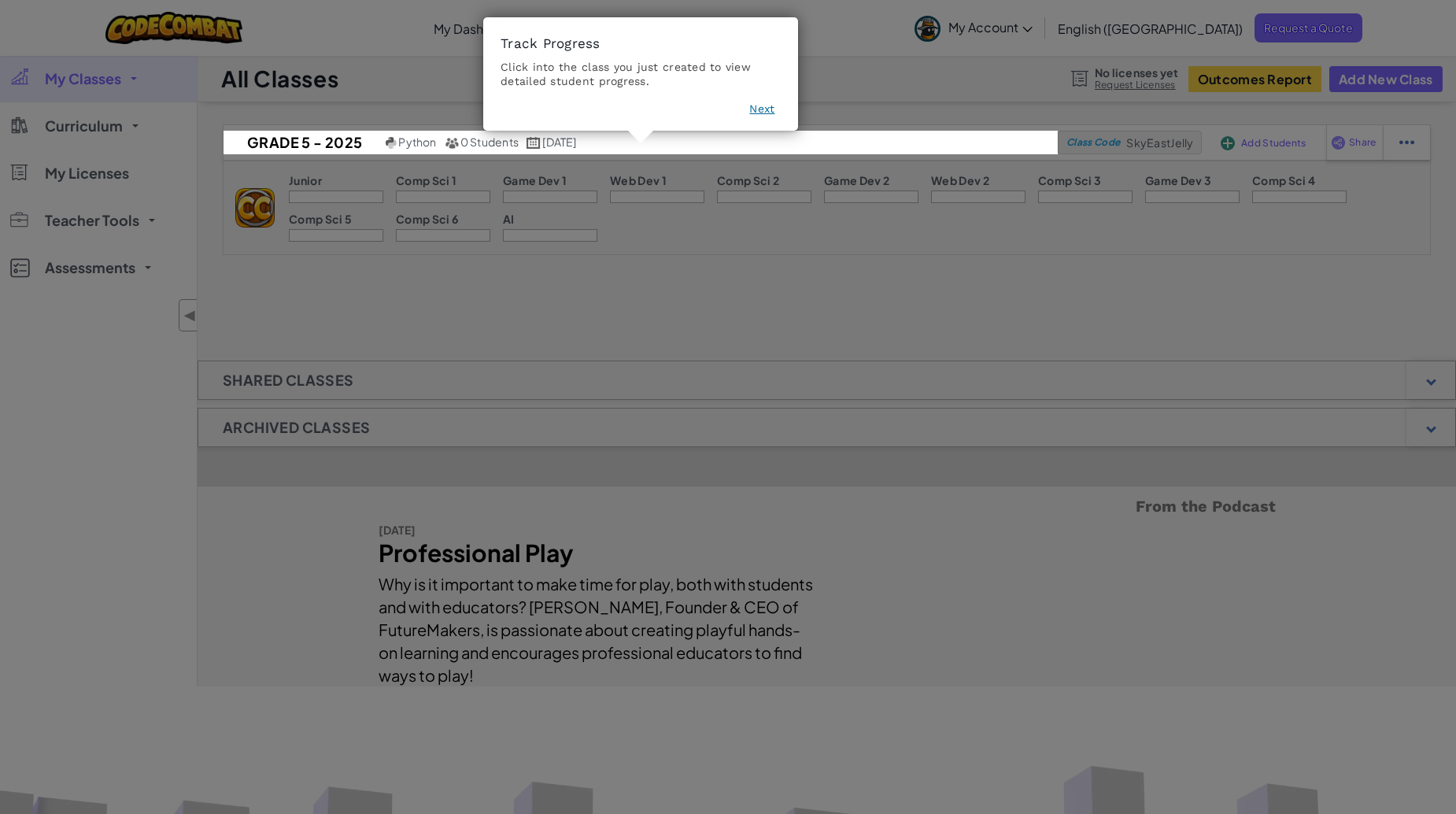
click at [462, 296] on icon at bounding box center [734, 407] width 1468 height 814
click at [771, 112] on button "Next" at bounding box center [761, 108] width 25 height 15
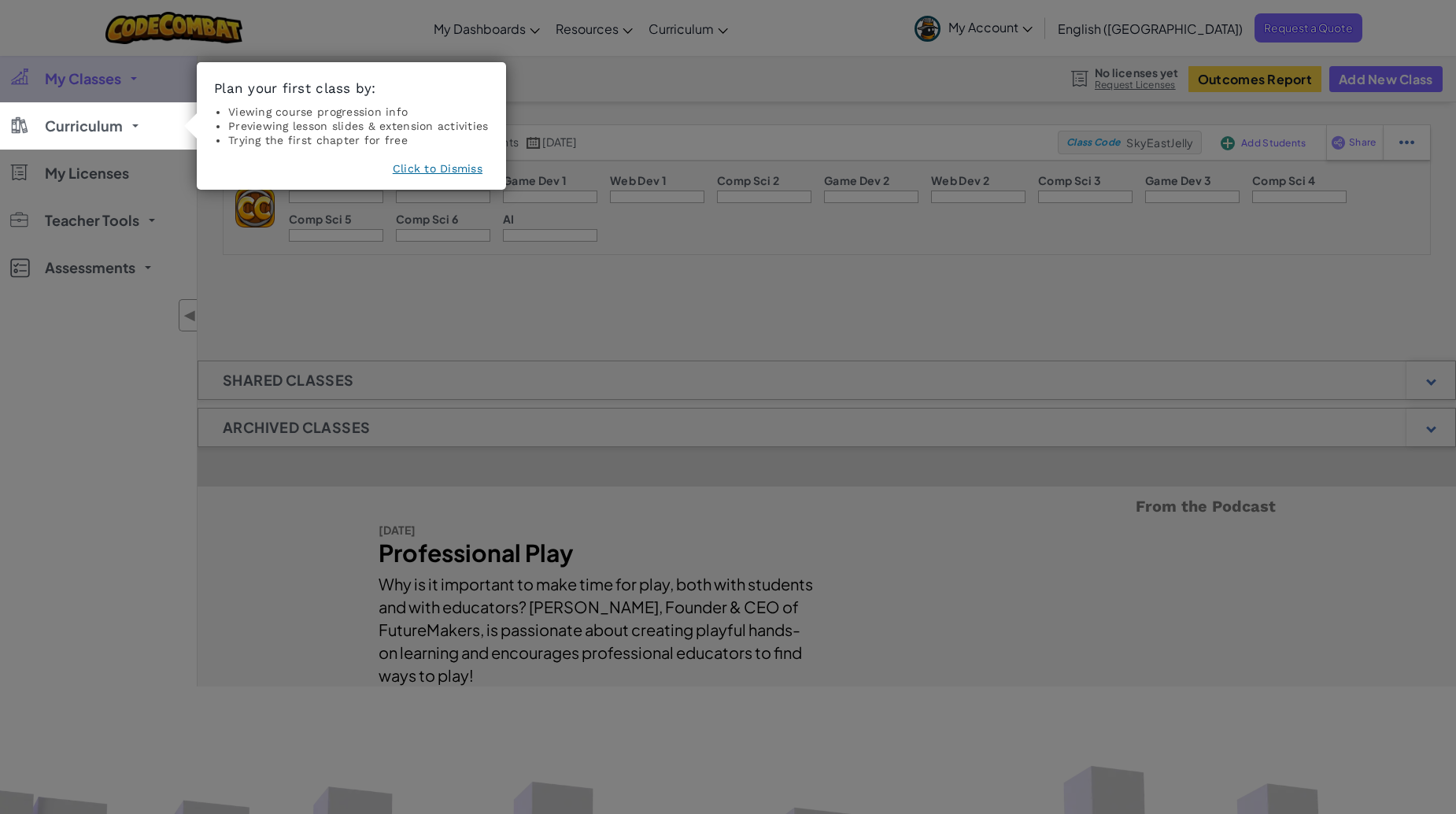
click at [739, 249] on icon at bounding box center [734, 407] width 1468 height 814
click at [441, 171] on button "Click to Dismiss" at bounding box center [437, 168] width 90 height 15
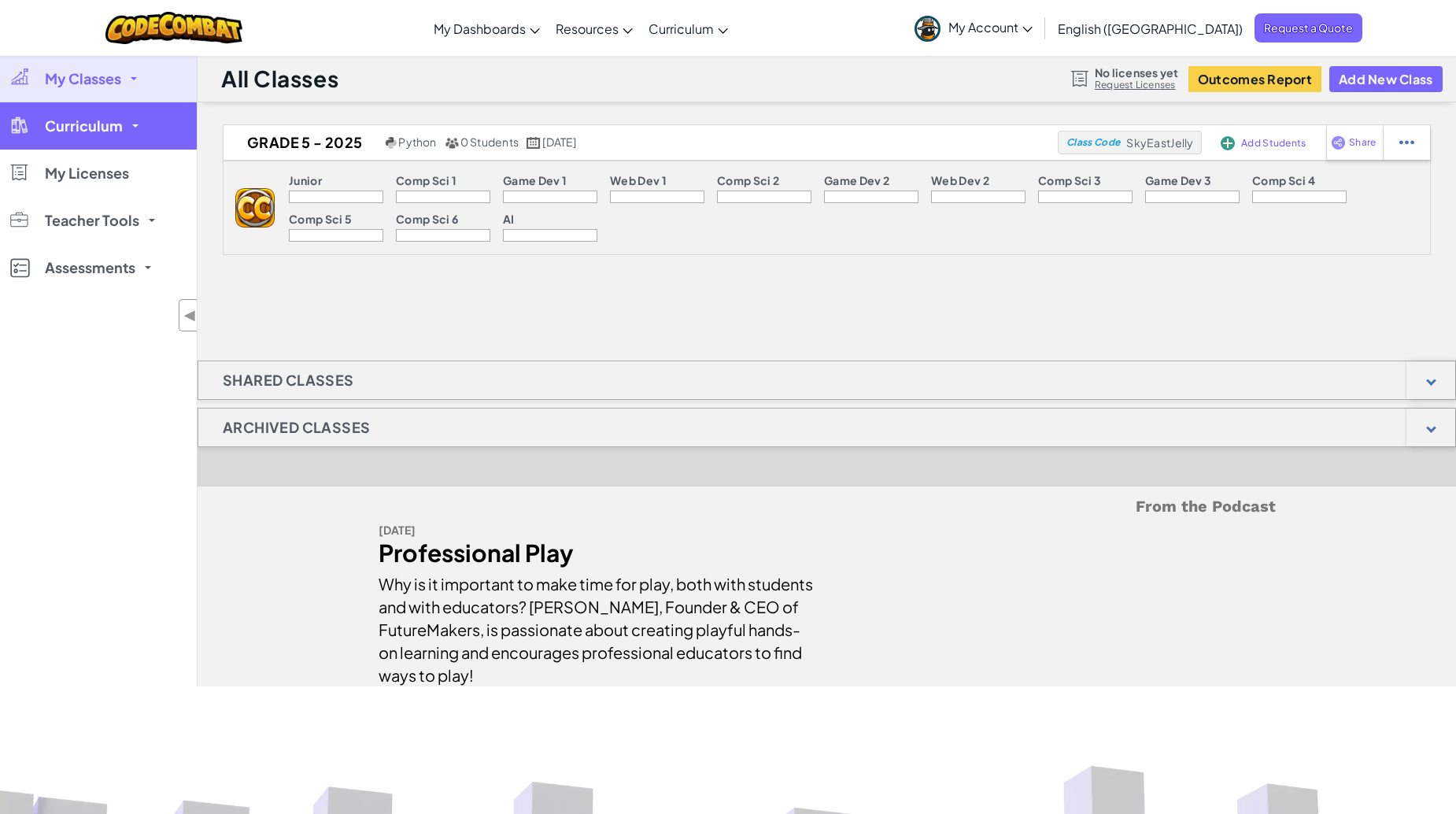
click at [165, 133] on link "Curriculum" at bounding box center [98, 126] width 197 height 47
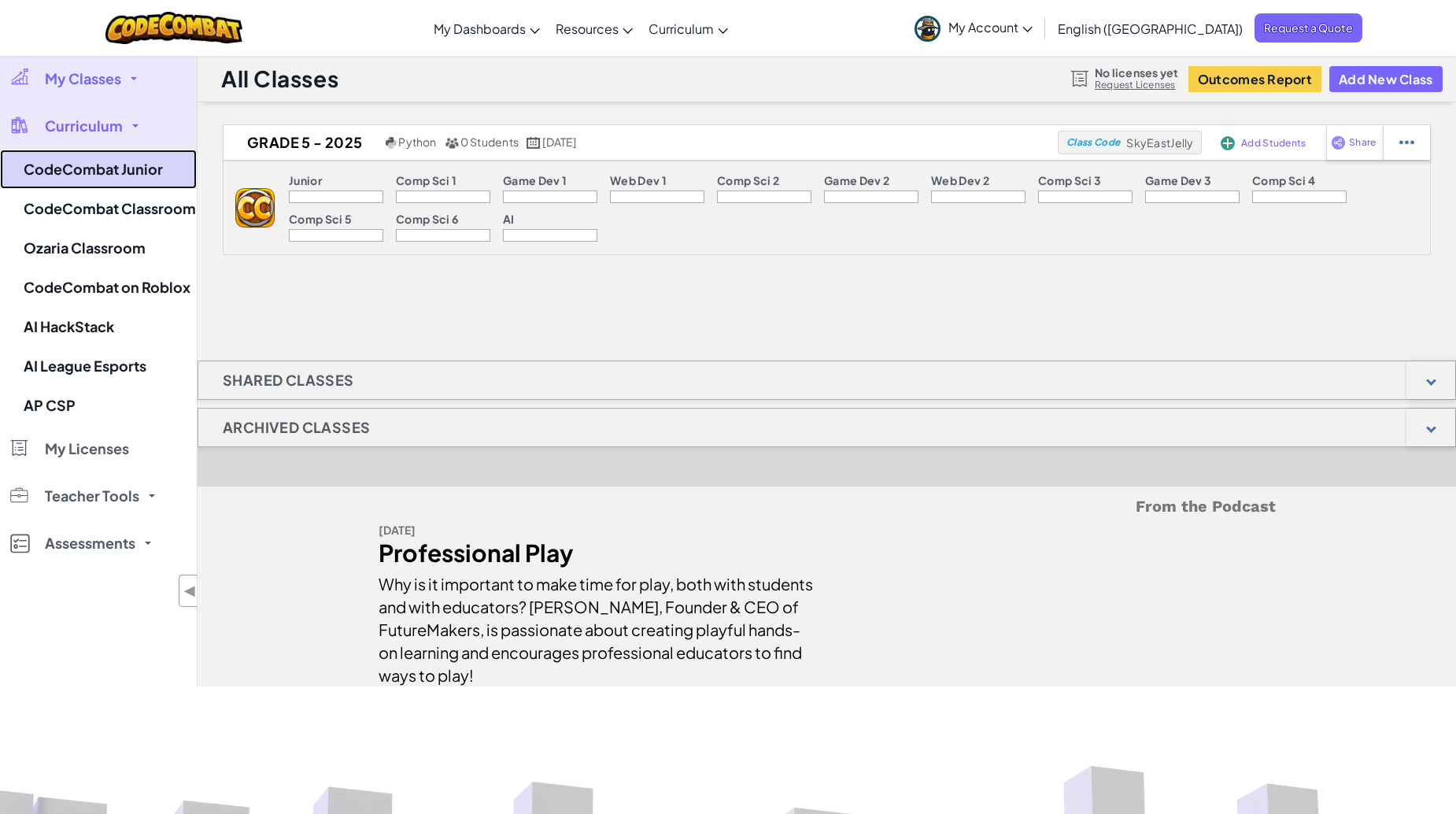
click at [162, 181] on link "CodeCombat Junior" at bounding box center [98, 169] width 197 height 40
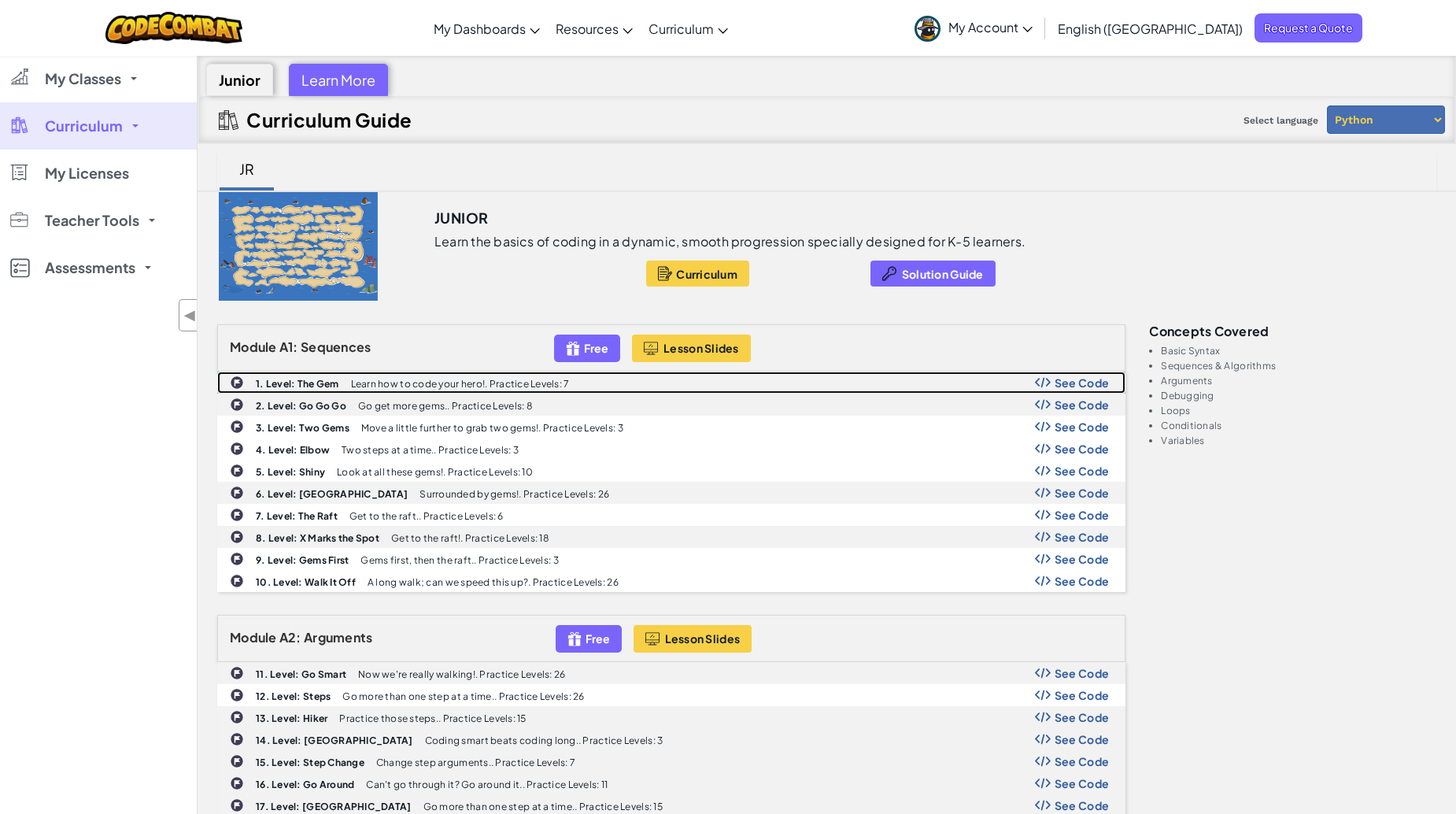
click at [301, 392] on div "1. Level: The Gem Learn how to code your hero!. Practice Levels: 7 See Code" at bounding box center [671, 382] width 907 height 20
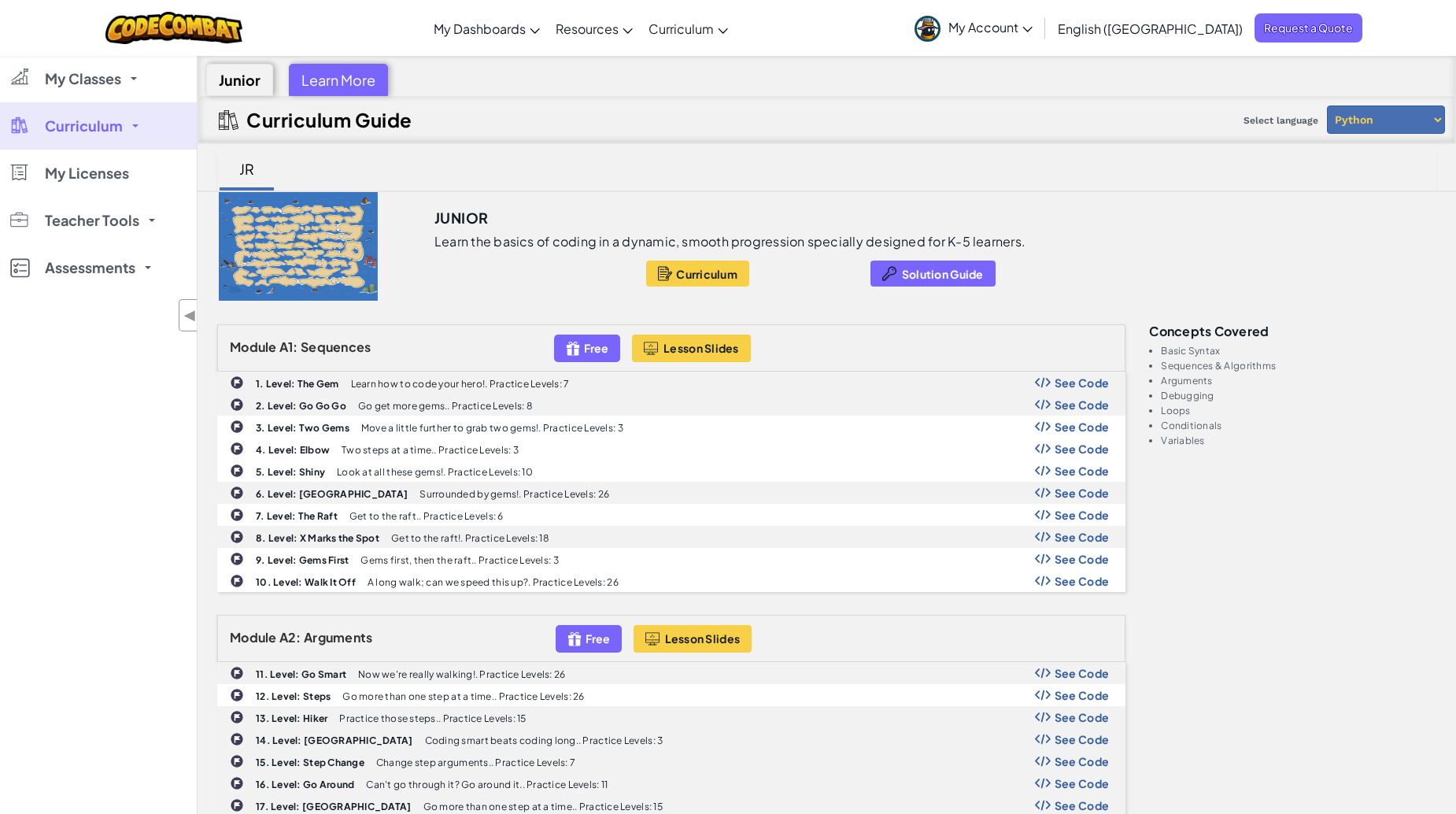
click at [530, 283] on div "Curriculum Solution Guide" at bounding box center [730, 274] width 591 height 26
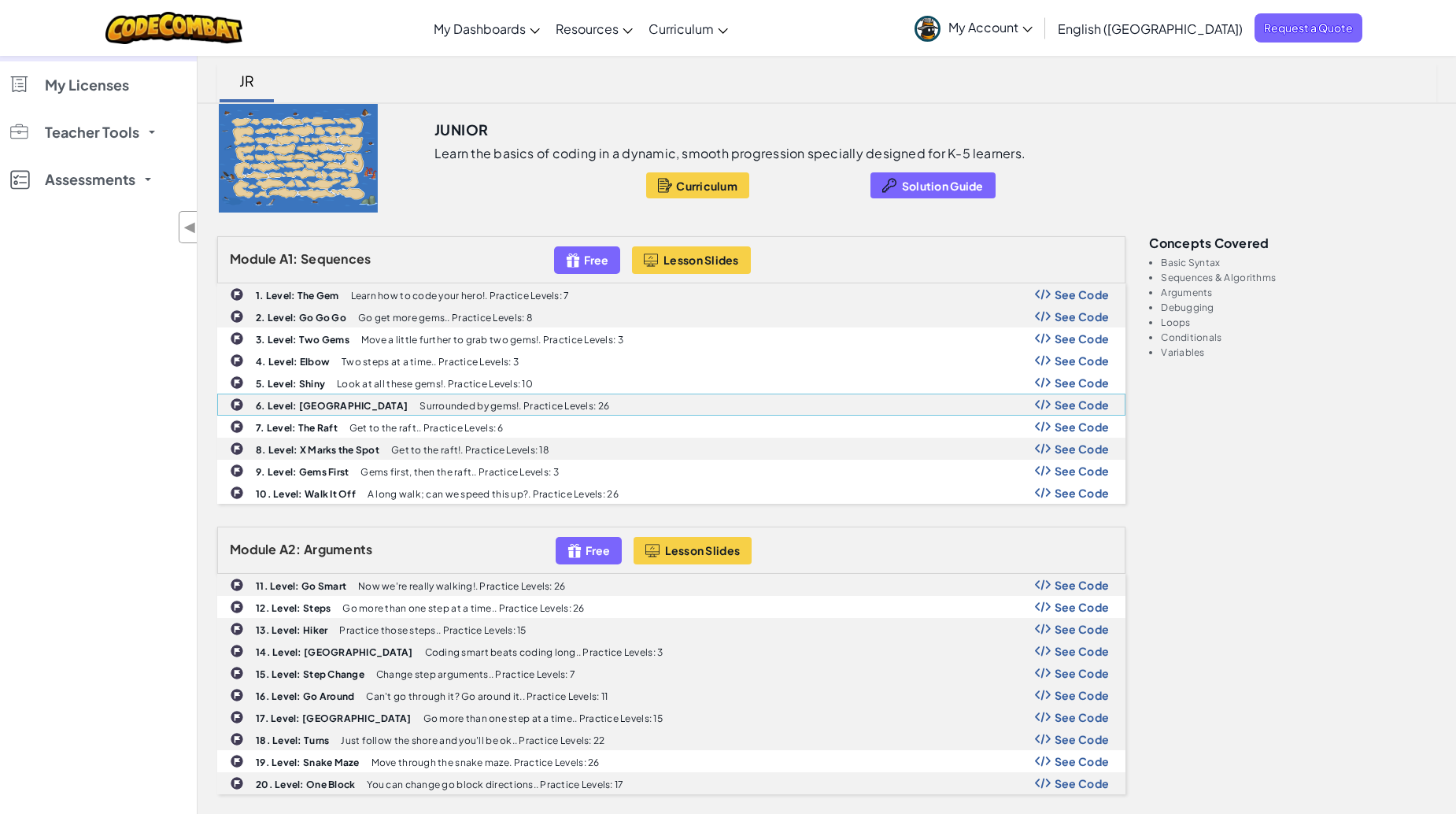
scroll to position [394, 0]
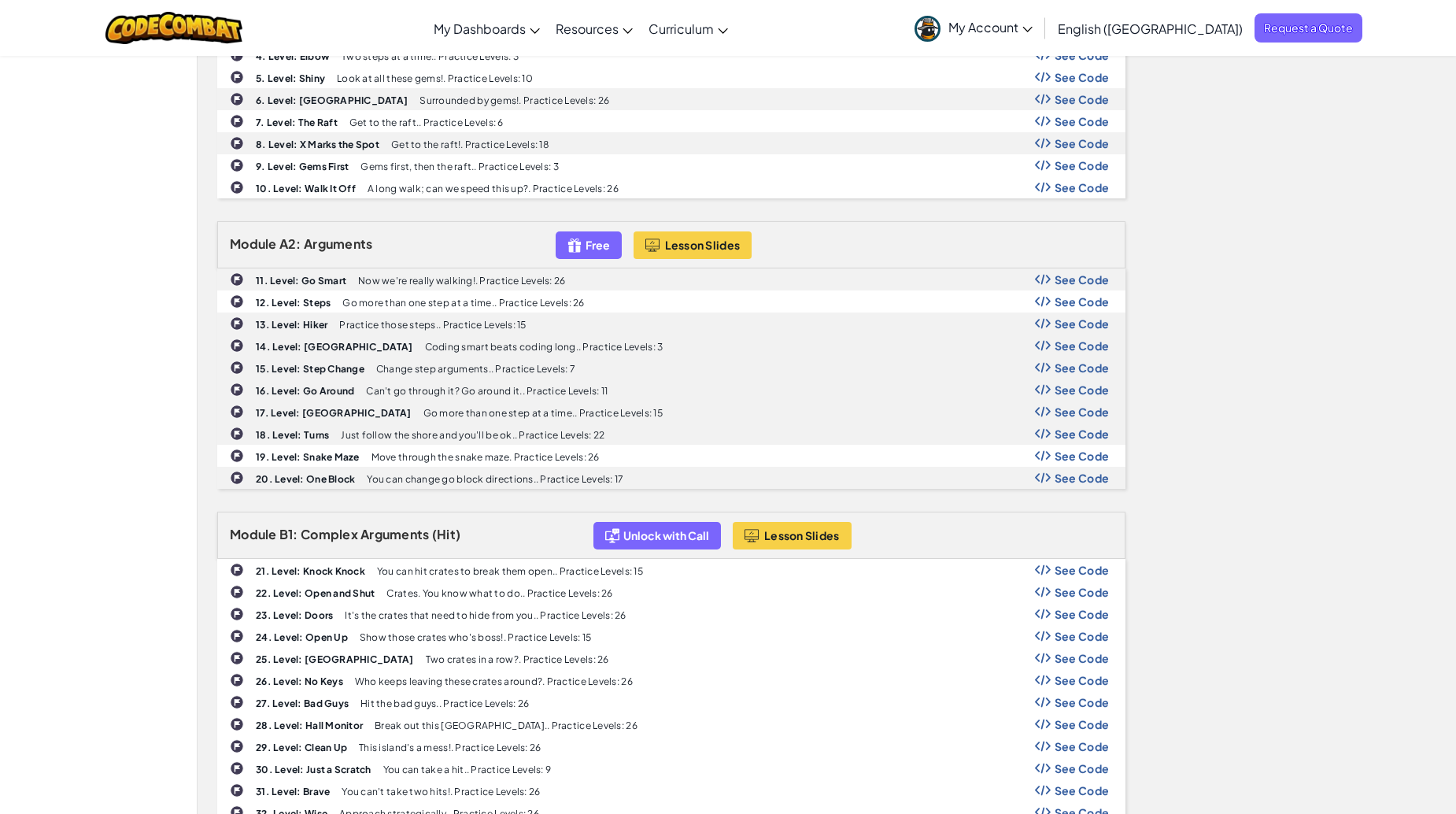
click at [317, 577] on b "21. Level: Knock Knock" at bounding box center [310, 571] width 109 height 12
click at [319, 572] on b "21. Level: Knock Knock" at bounding box center [310, 571] width 109 height 12
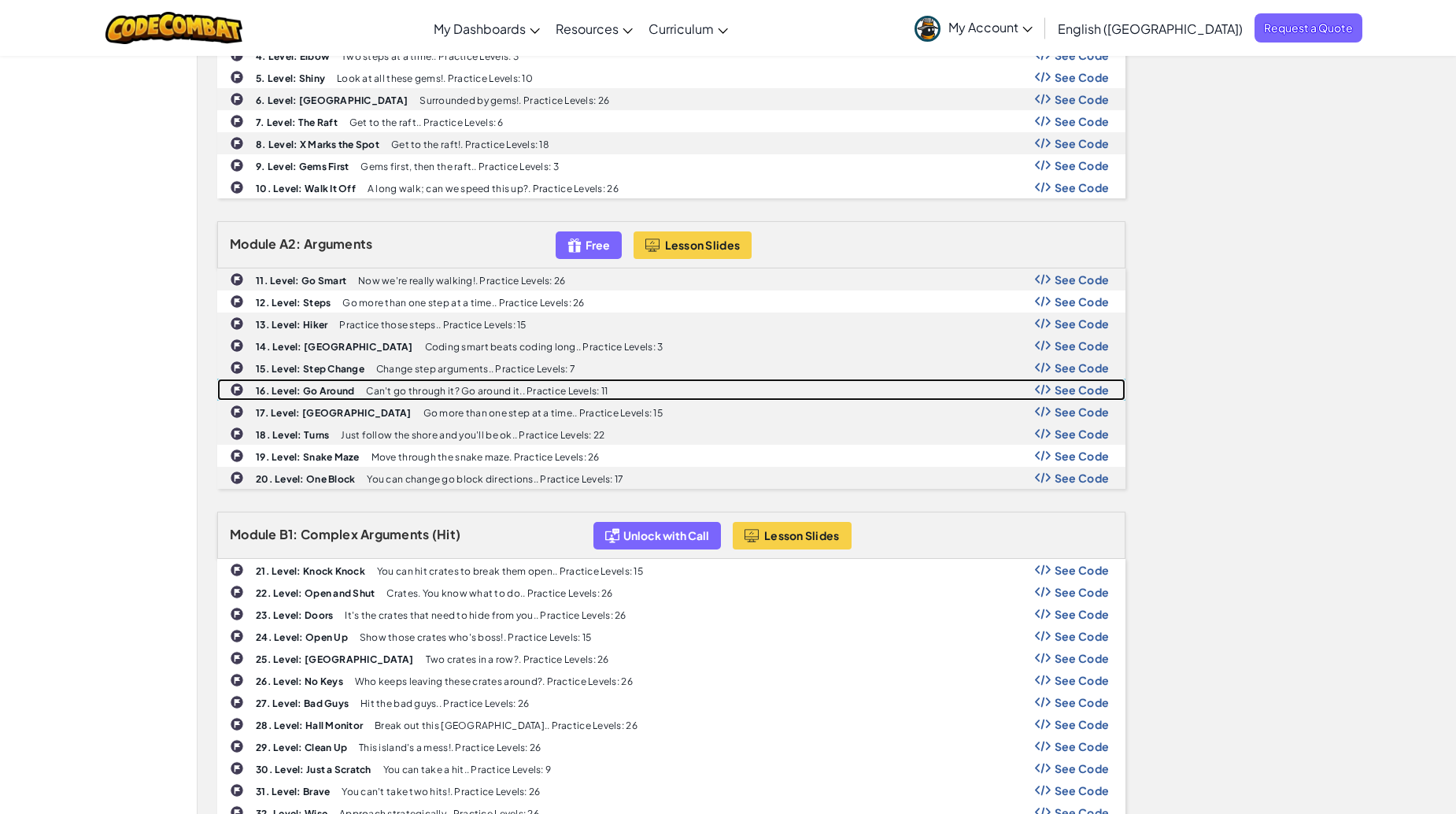
click at [313, 398] on div "16. Level: Go Around Can't go through it? Go around it.. Practice Levels: 11 Se…" at bounding box center [671, 390] width 907 height 20
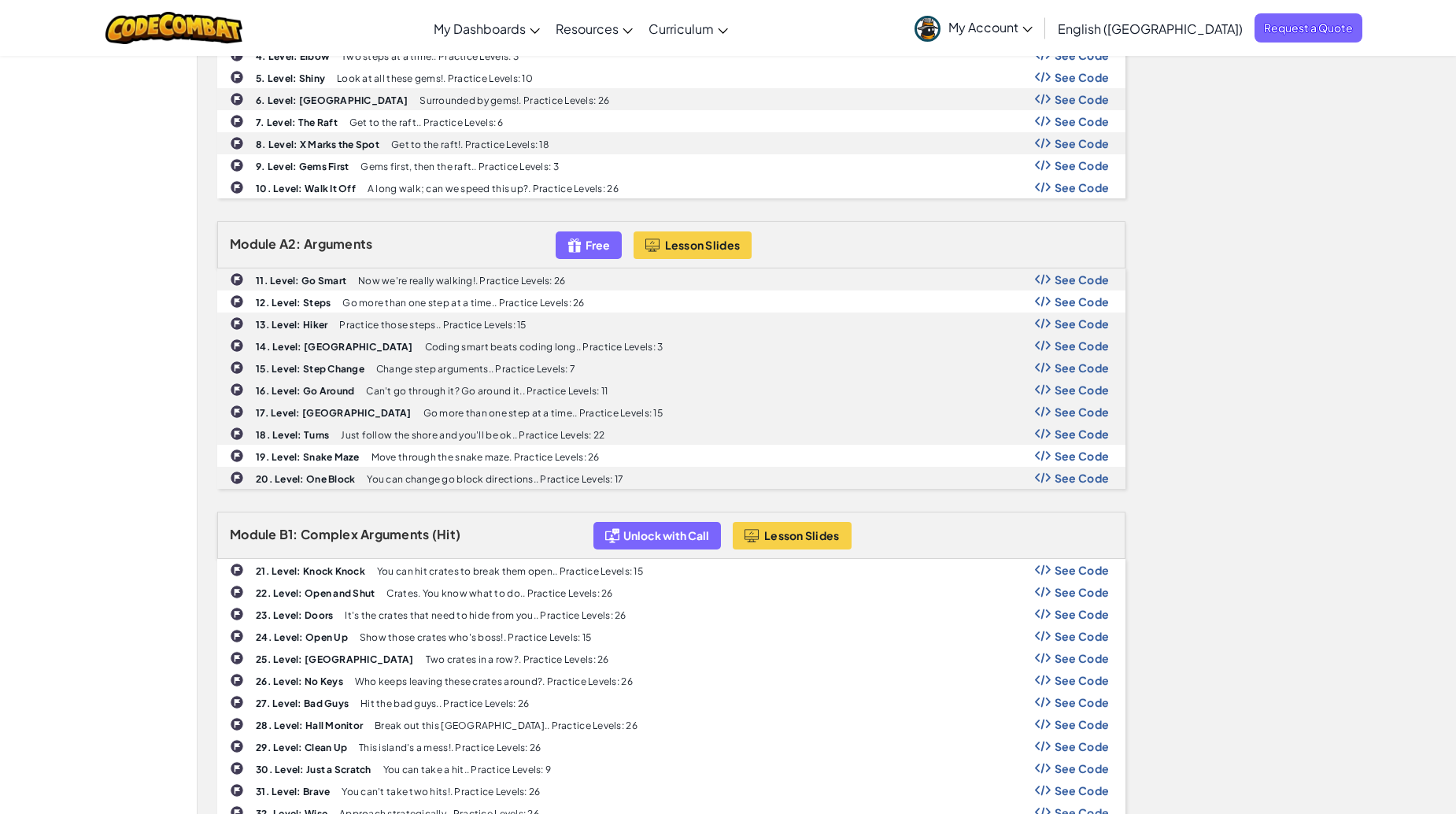
click at [300, 565] on b "21. Level: Knock Knock" at bounding box center [310, 571] width 109 height 12
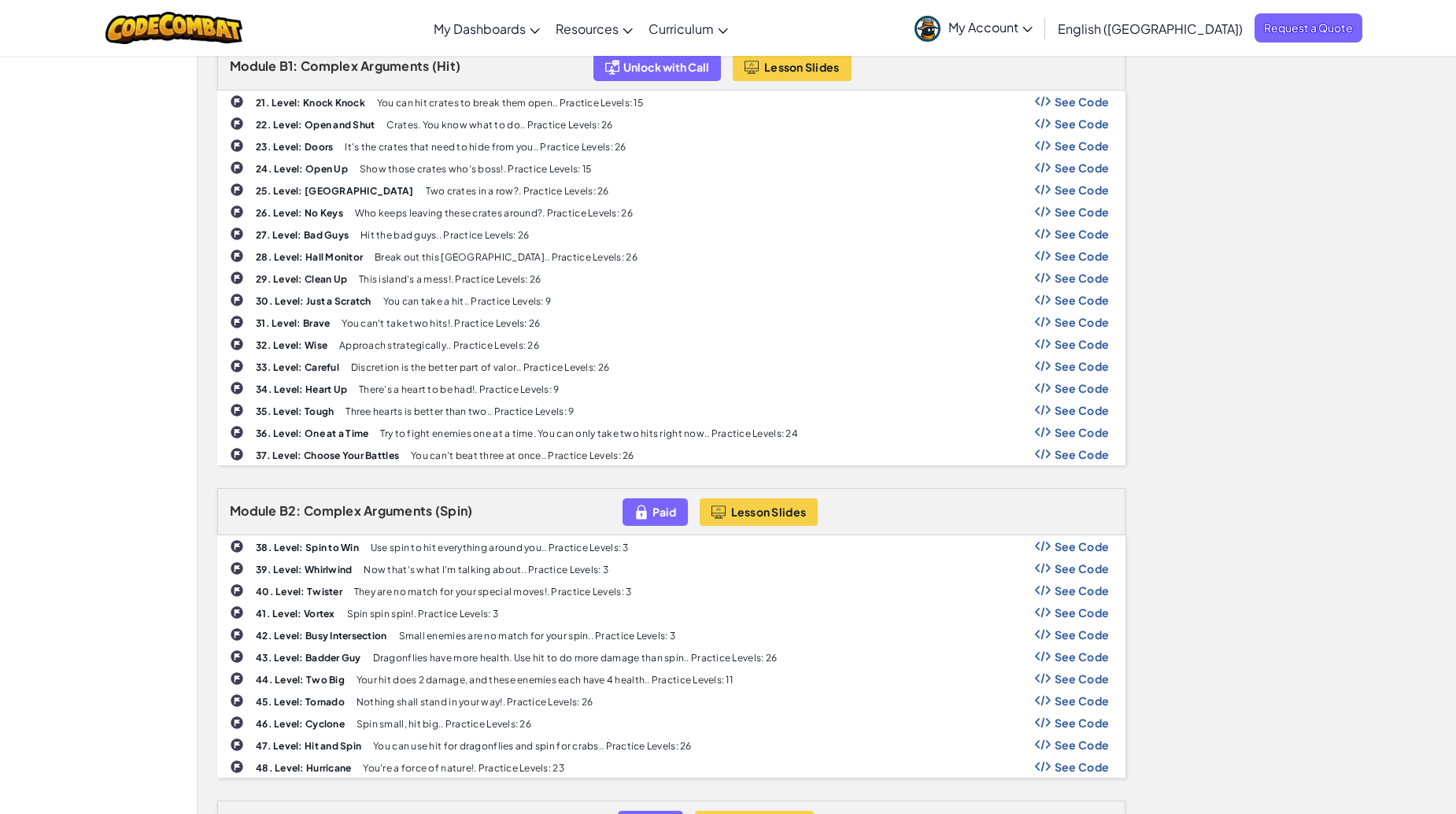
scroll to position [945, 0]
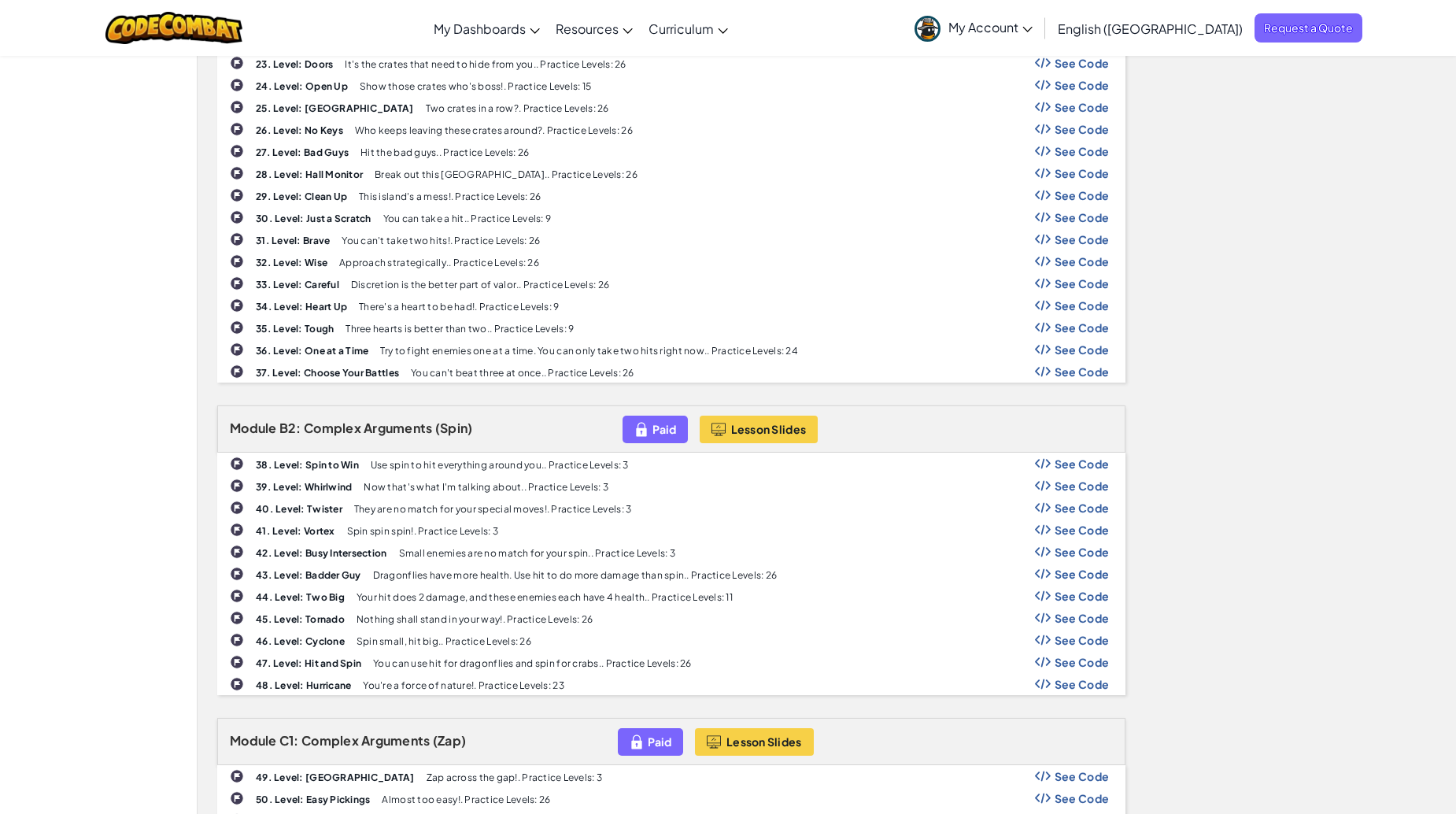
click at [292, 462] on b "38. Level: Spin to Win" at bounding box center [307, 465] width 103 height 12
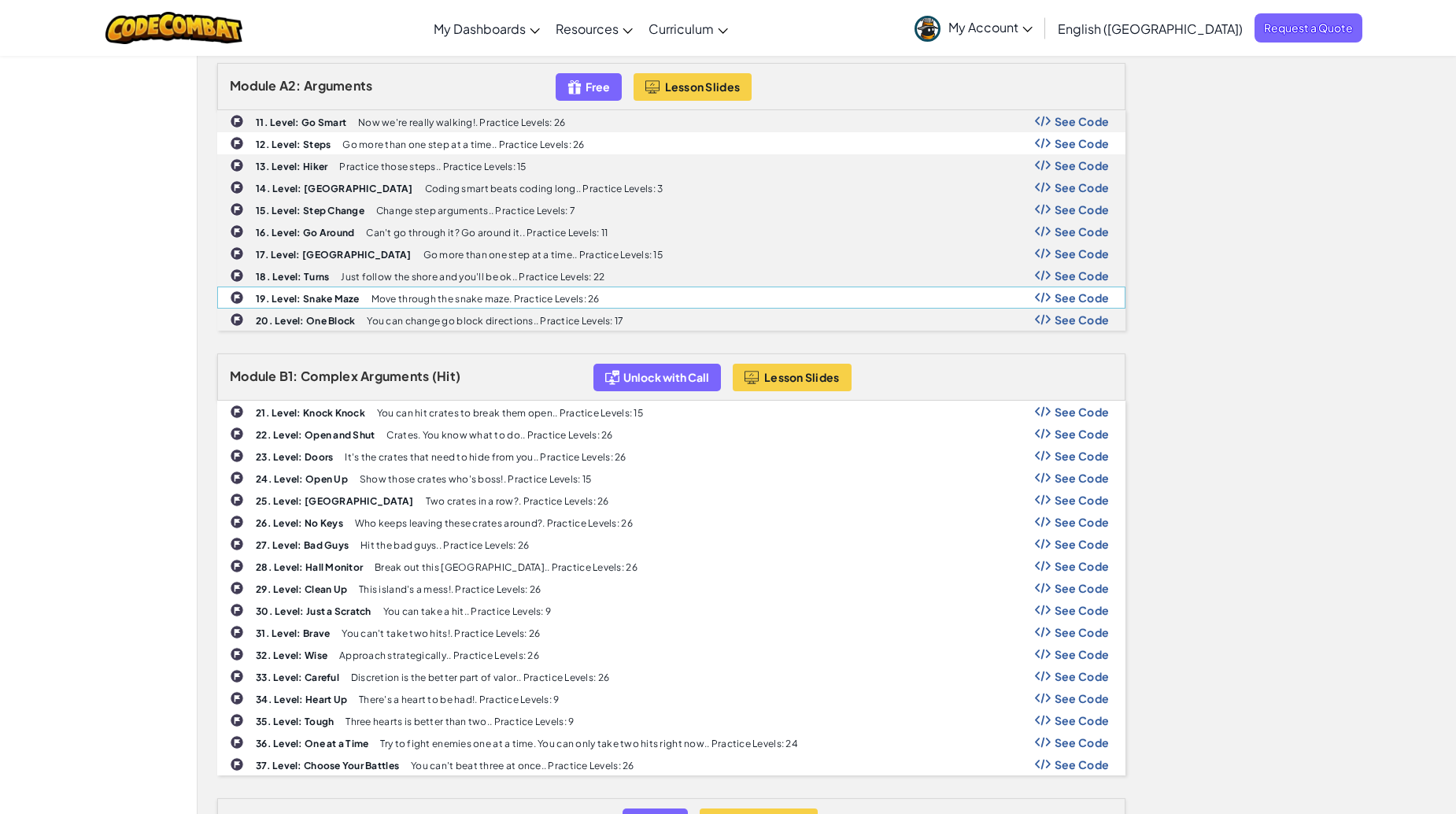
scroll to position [552, 0]
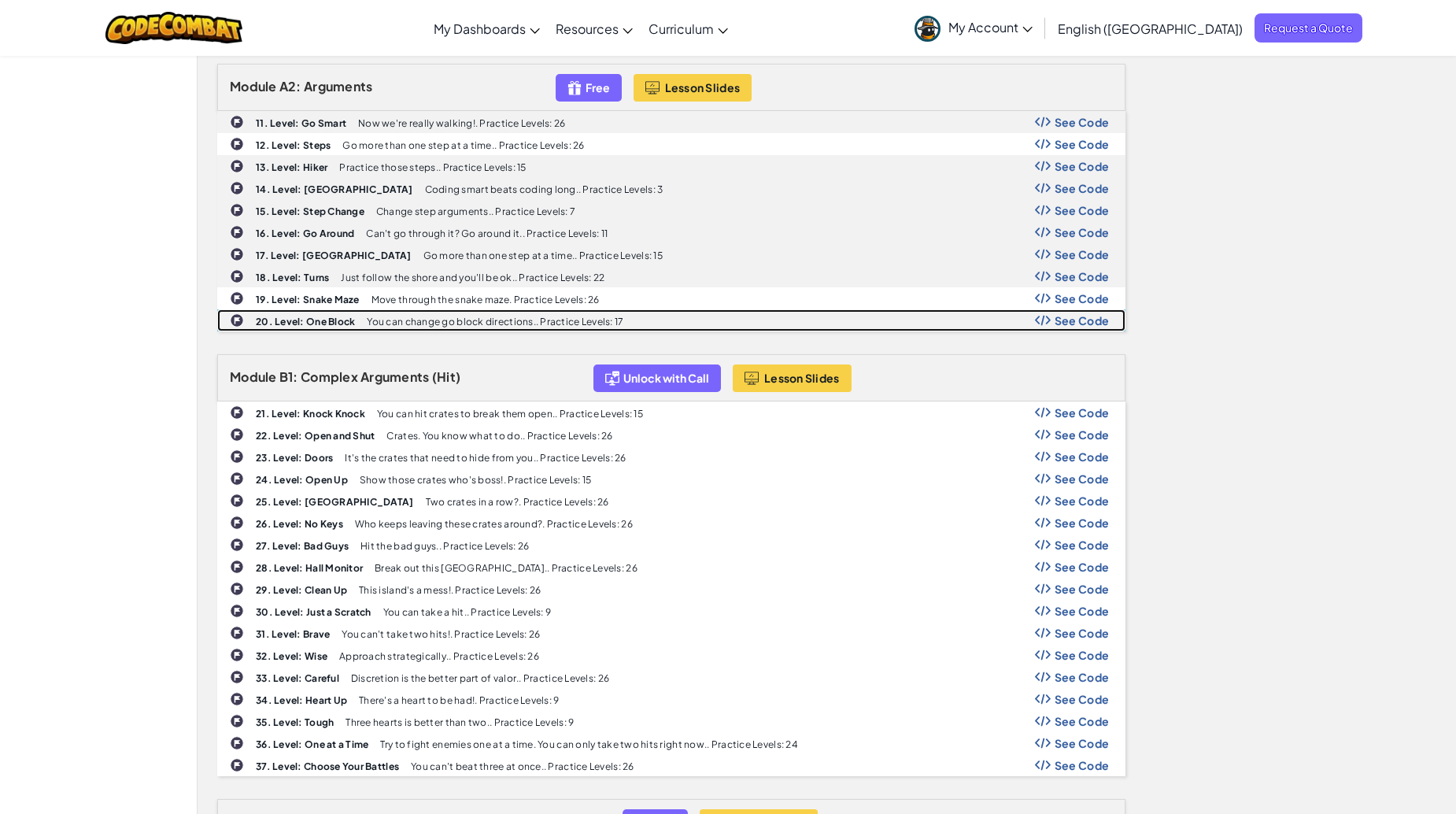
click at [306, 326] on b "20. Level: One Block" at bounding box center [305, 322] width 99 height 12
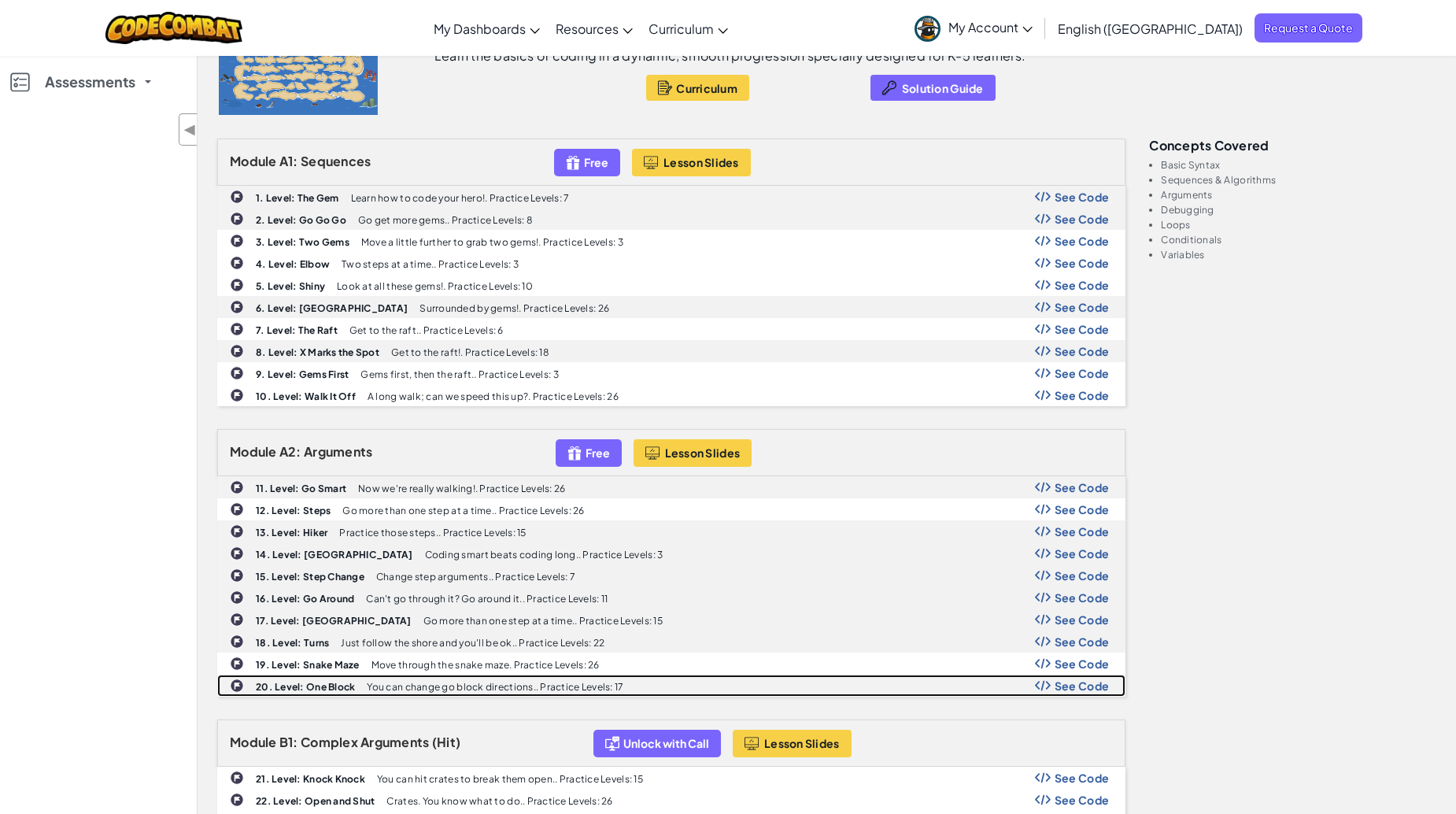
scroll to position [0, 0]
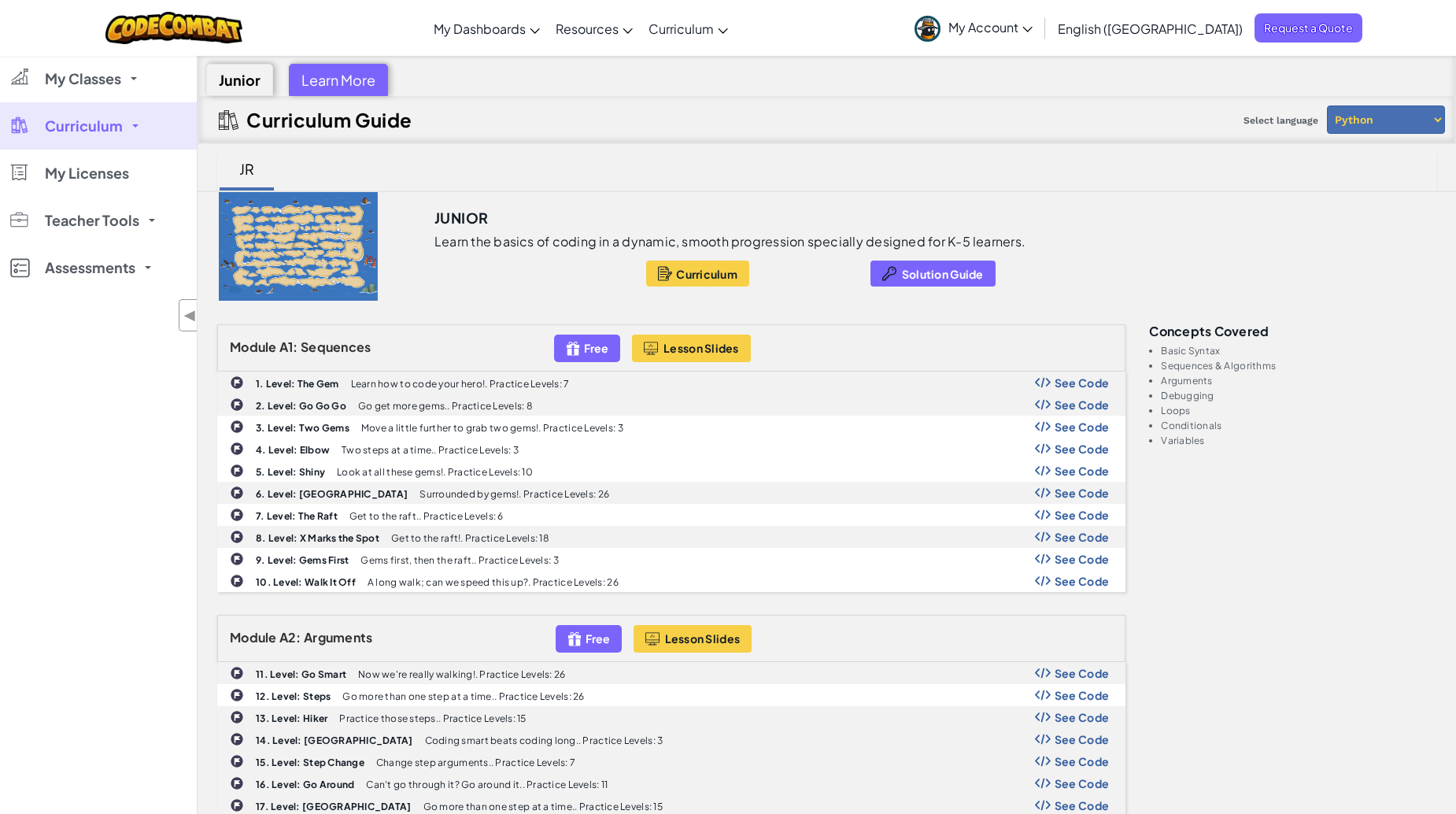
click at [126, 130] on link "Curriculum" at bounding box center [98, 126] width 197 height 47
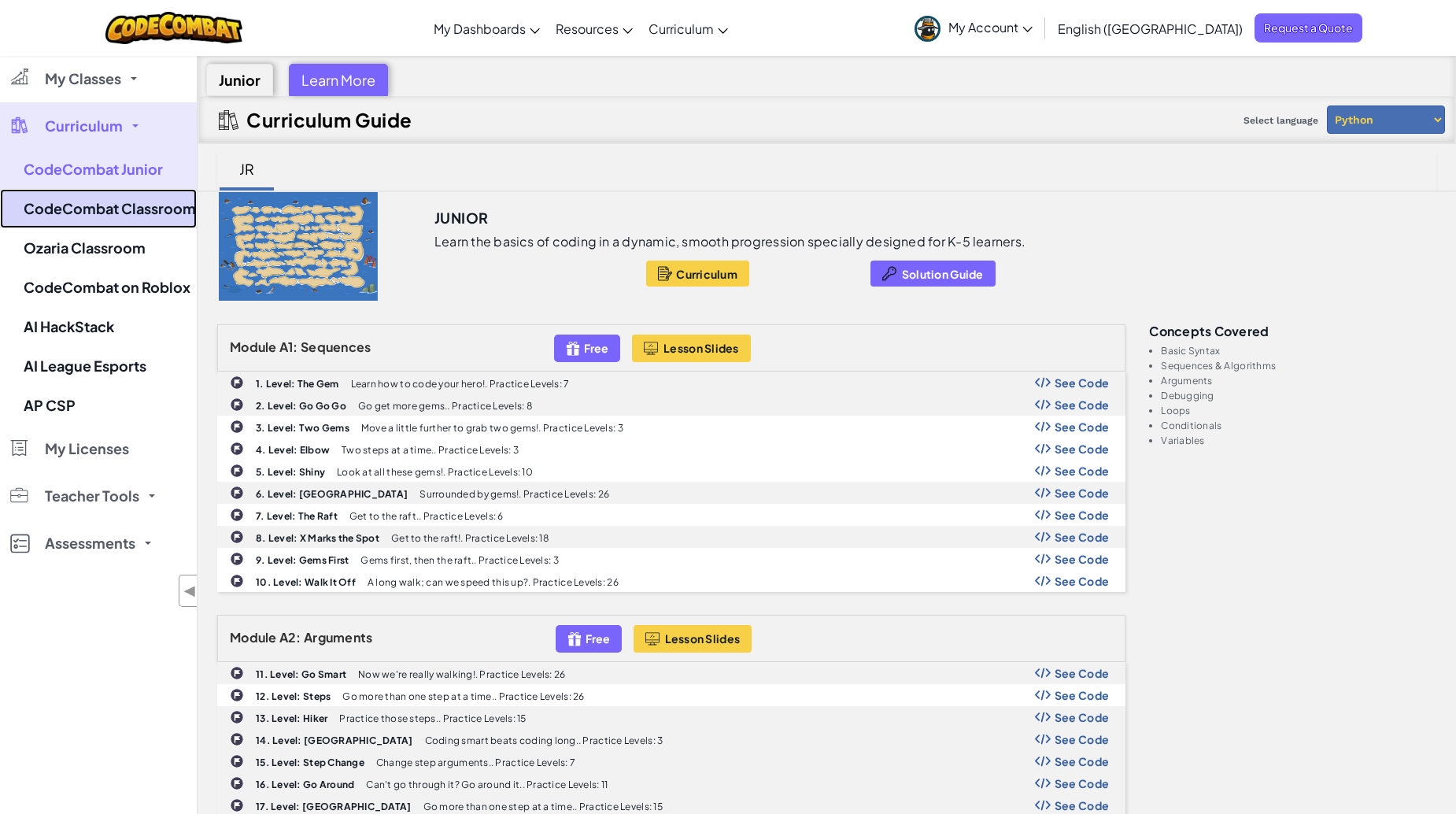
click at [176, 219] on link "CodeCombat Classroom" at bounding box center [98, 208] width 197 height 40
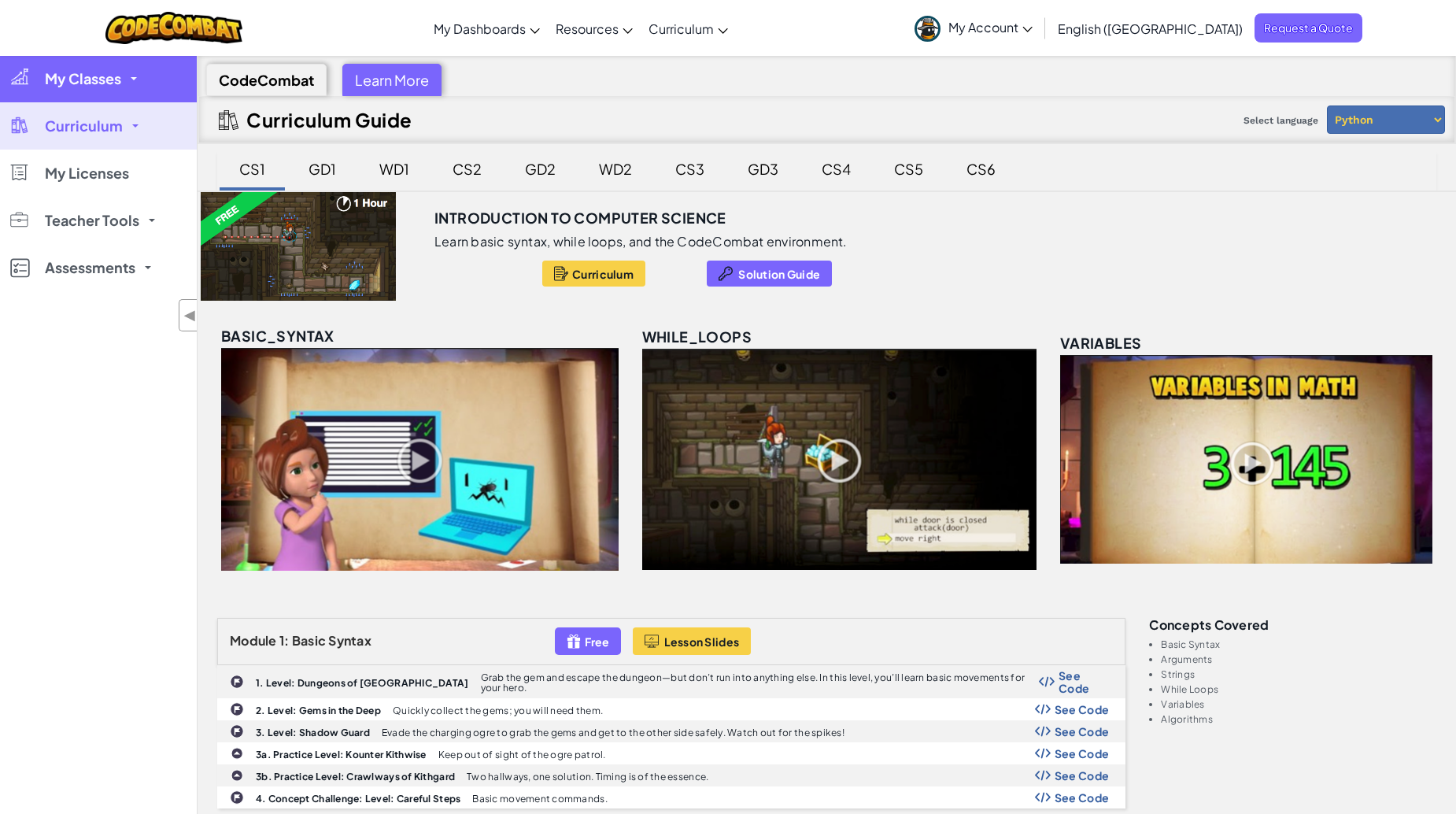
click at [100, 86] on span "My Classes" at bounding box center [83, 78] width 76 height 14
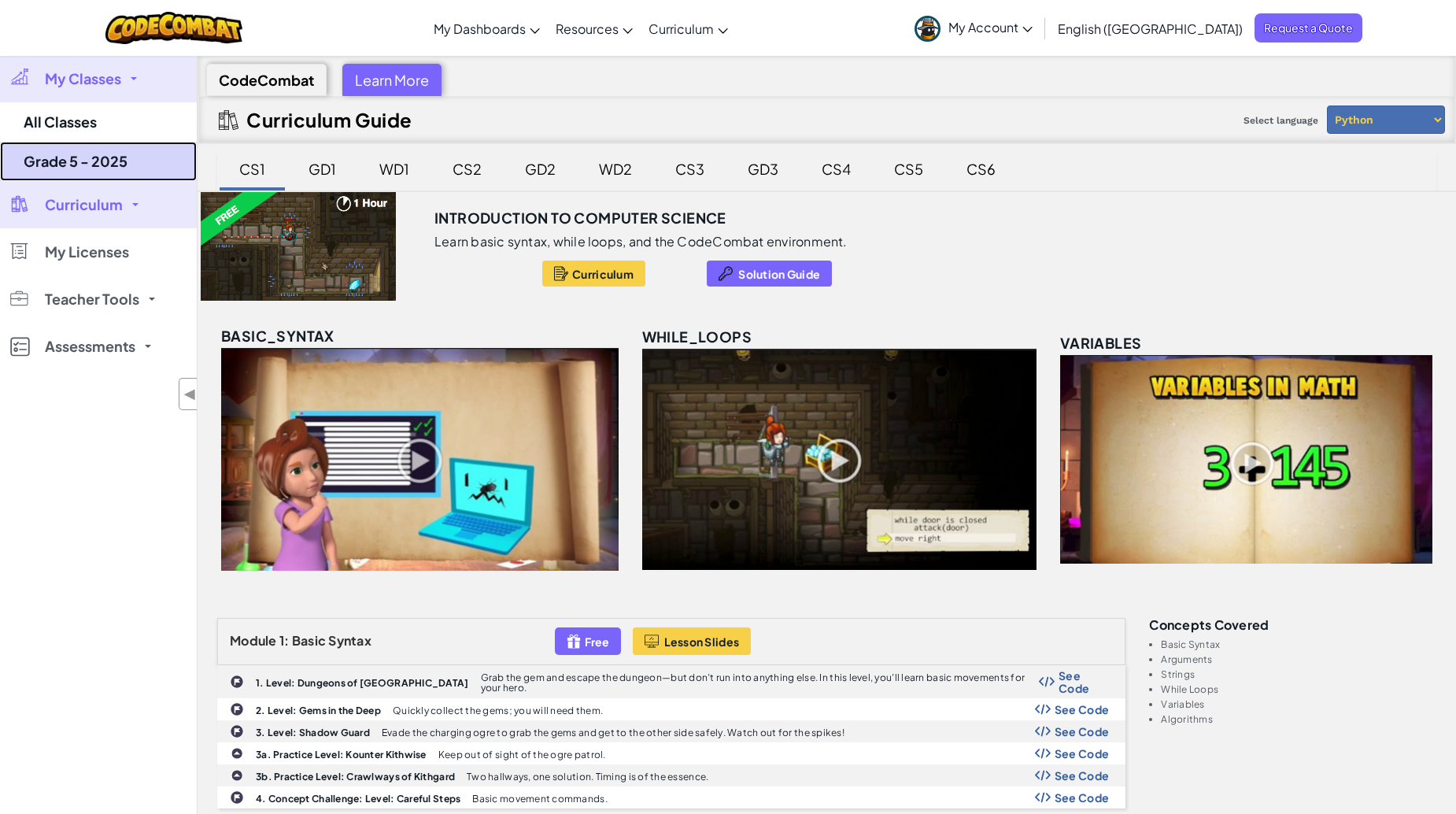
click at [101, 153] on link "Grade 5 - 2025" at bounding box center [98, 161] width 197 height 40
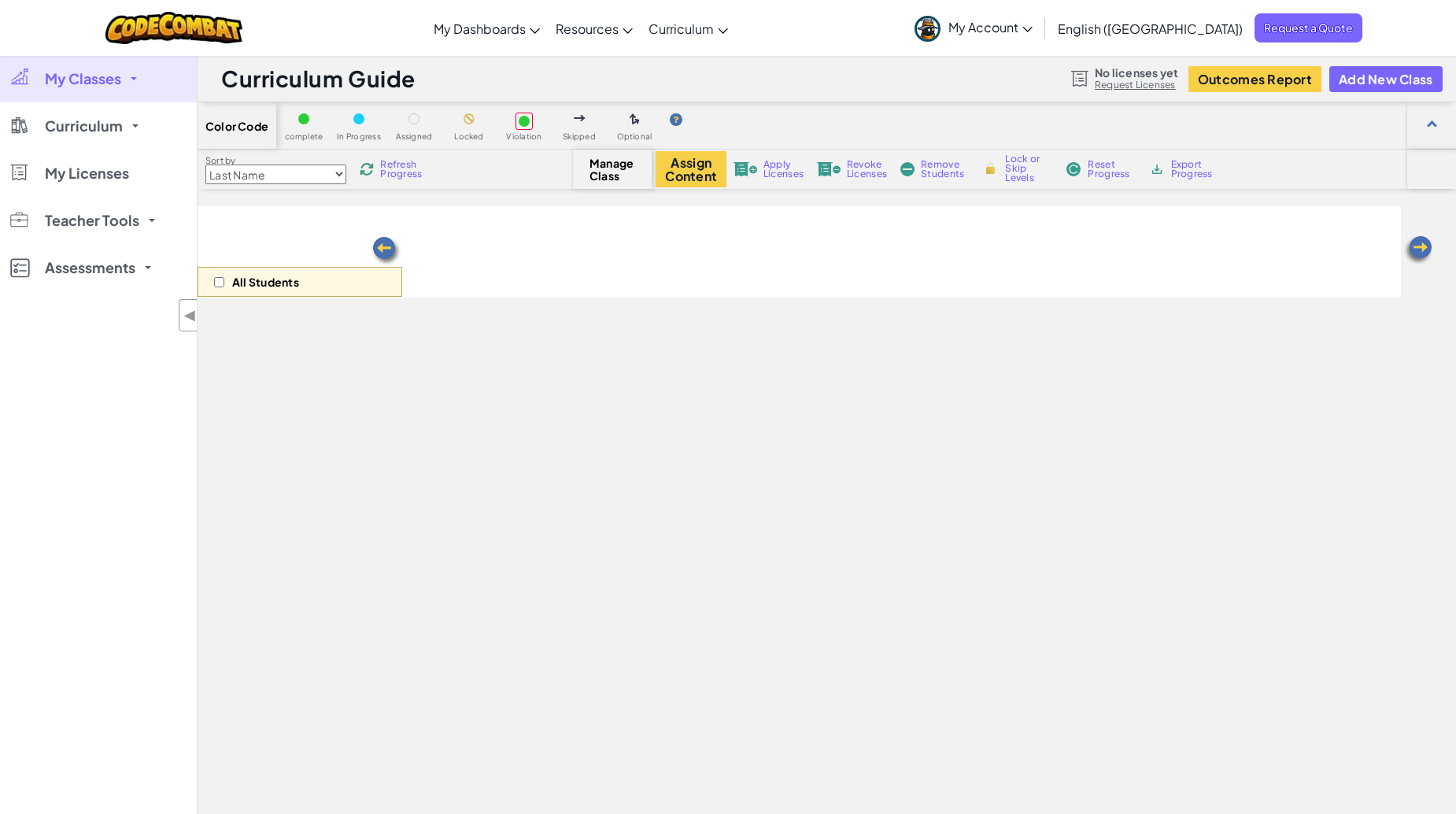
select select "560f1a9f22961295f9427742"
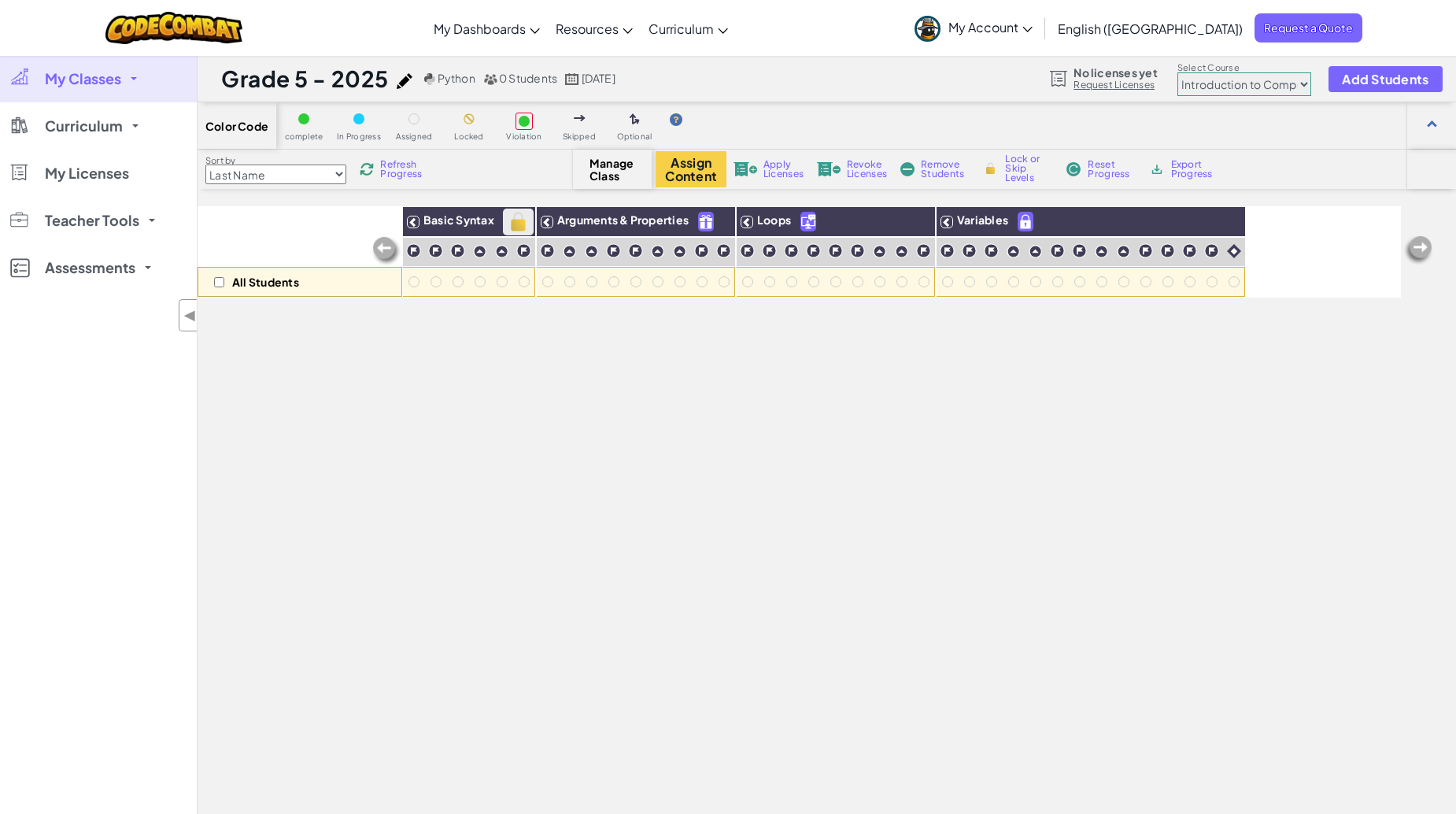
click at [521, 230] on img at bounding box center [518, 222] width 28 height 23
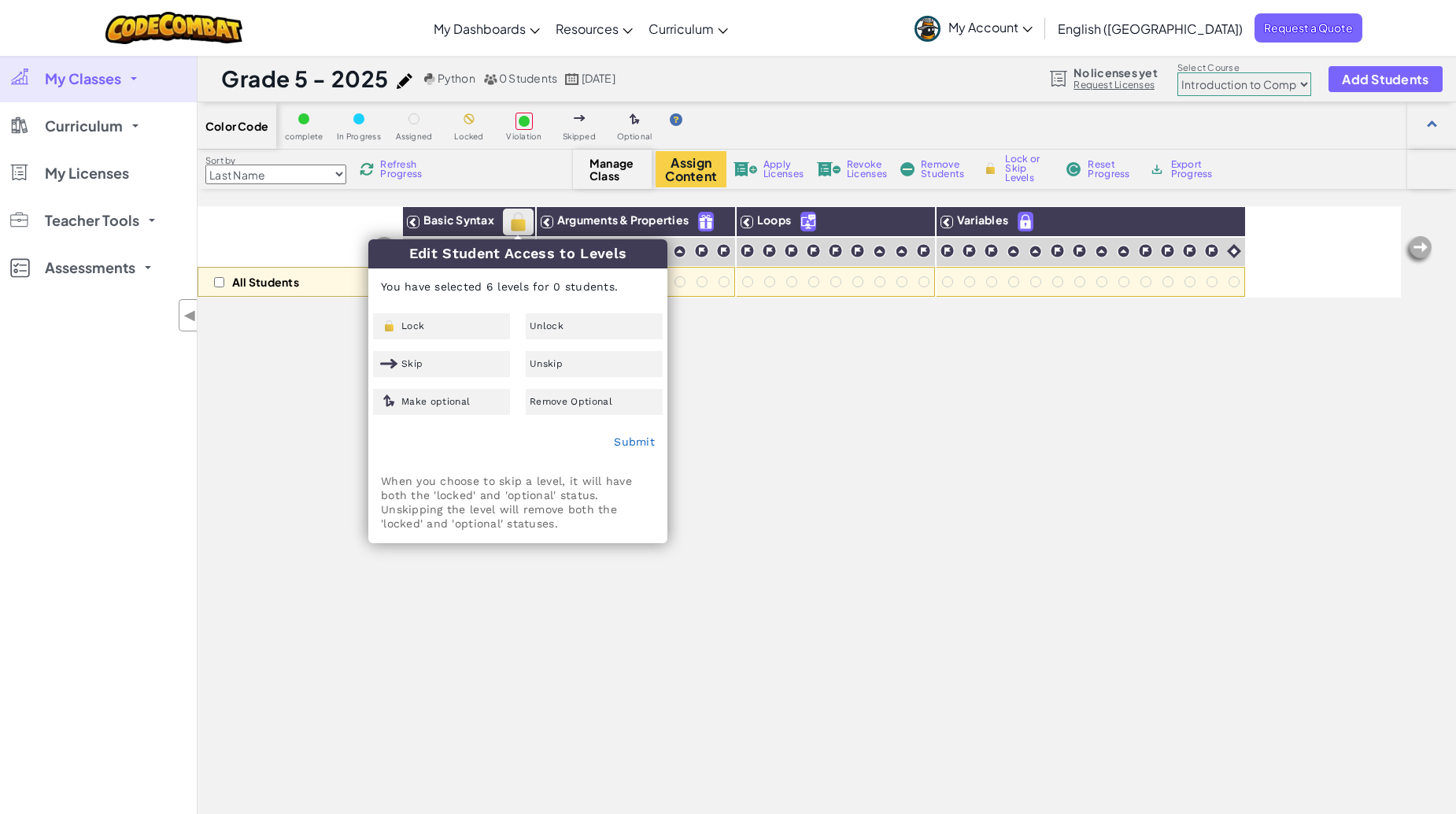
click at [520, 230] on img at bounding box center [518, 222] width 28 height 23
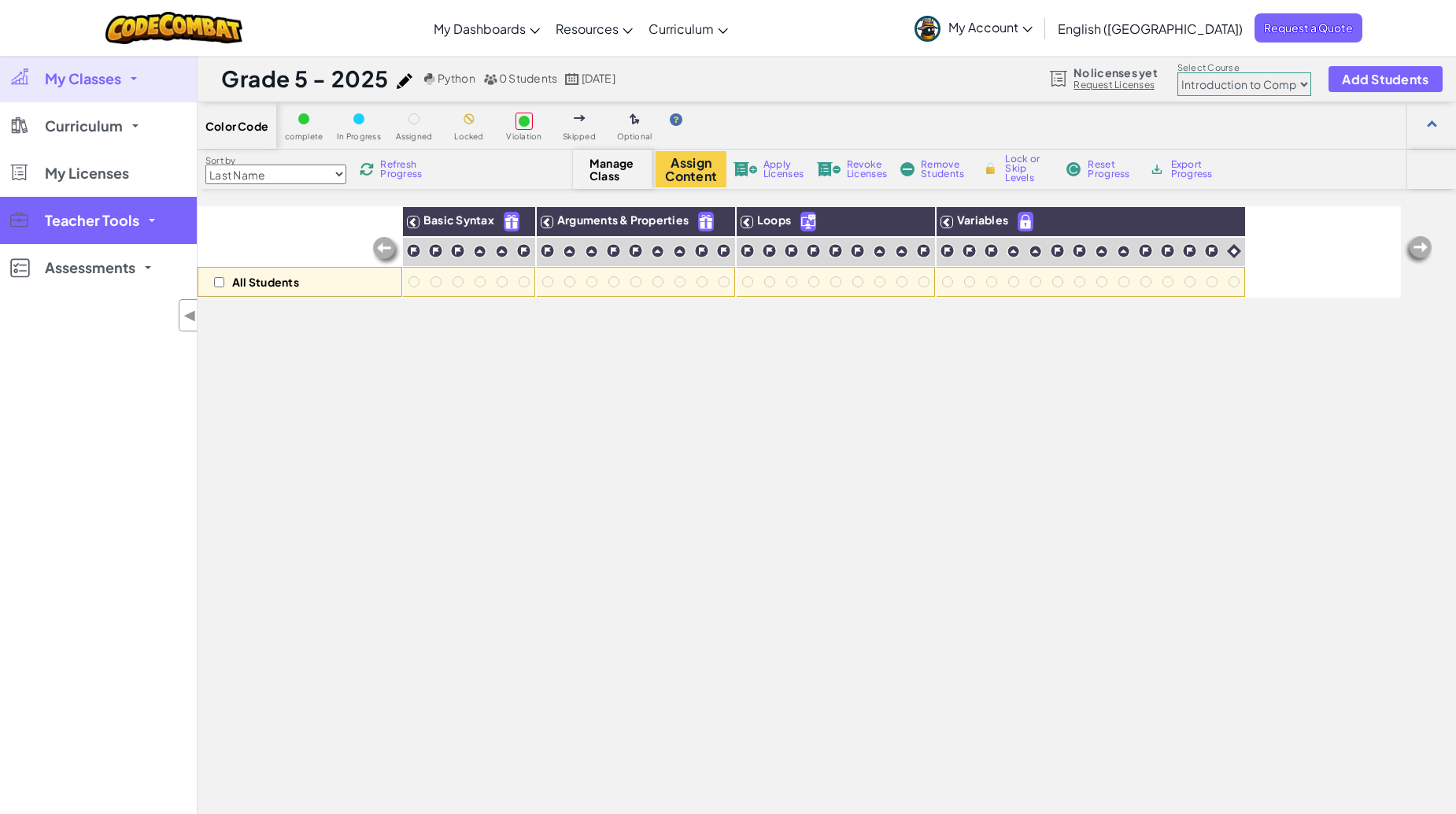
click at [98, 208] on link "Teacher Tools" at bounding box center [98, 220] width 197 height 47
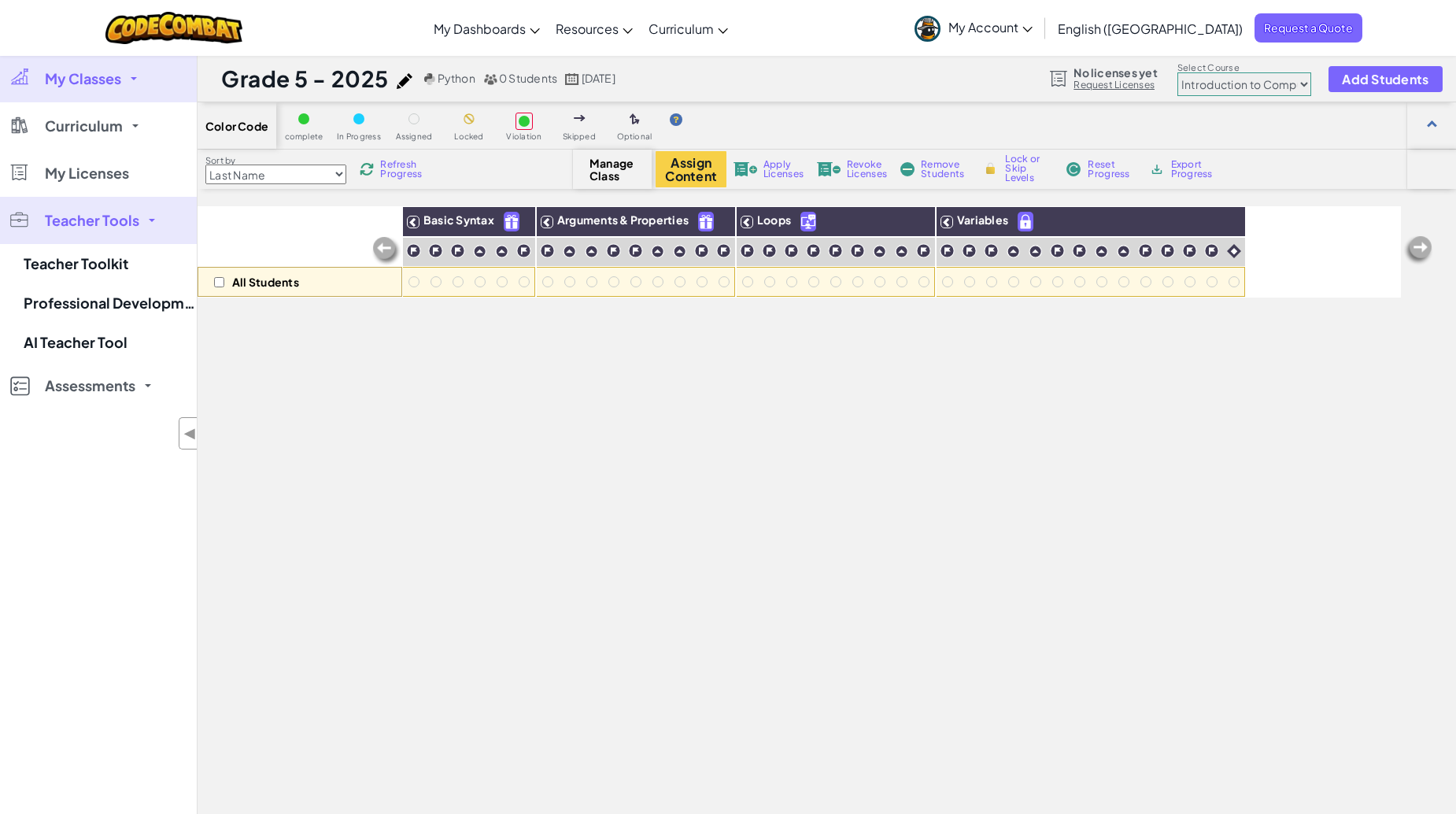
click at [121, 210] on link "Teacher Tools" at bounding box center [98, 220] width 197 height 47
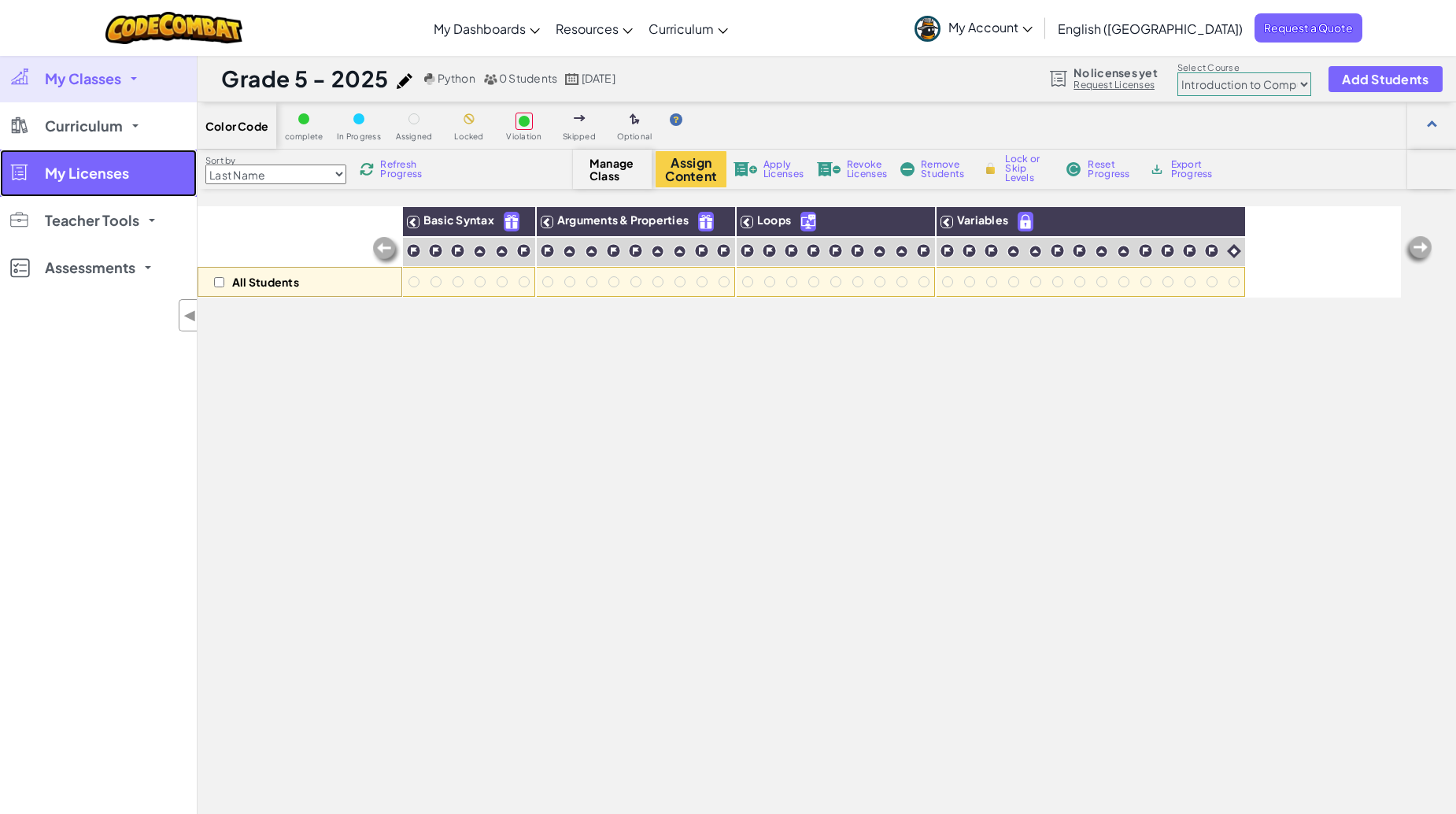
click at [127, 181] on span "My Licenses" at bounding box center [87, 173] width 84 height 14
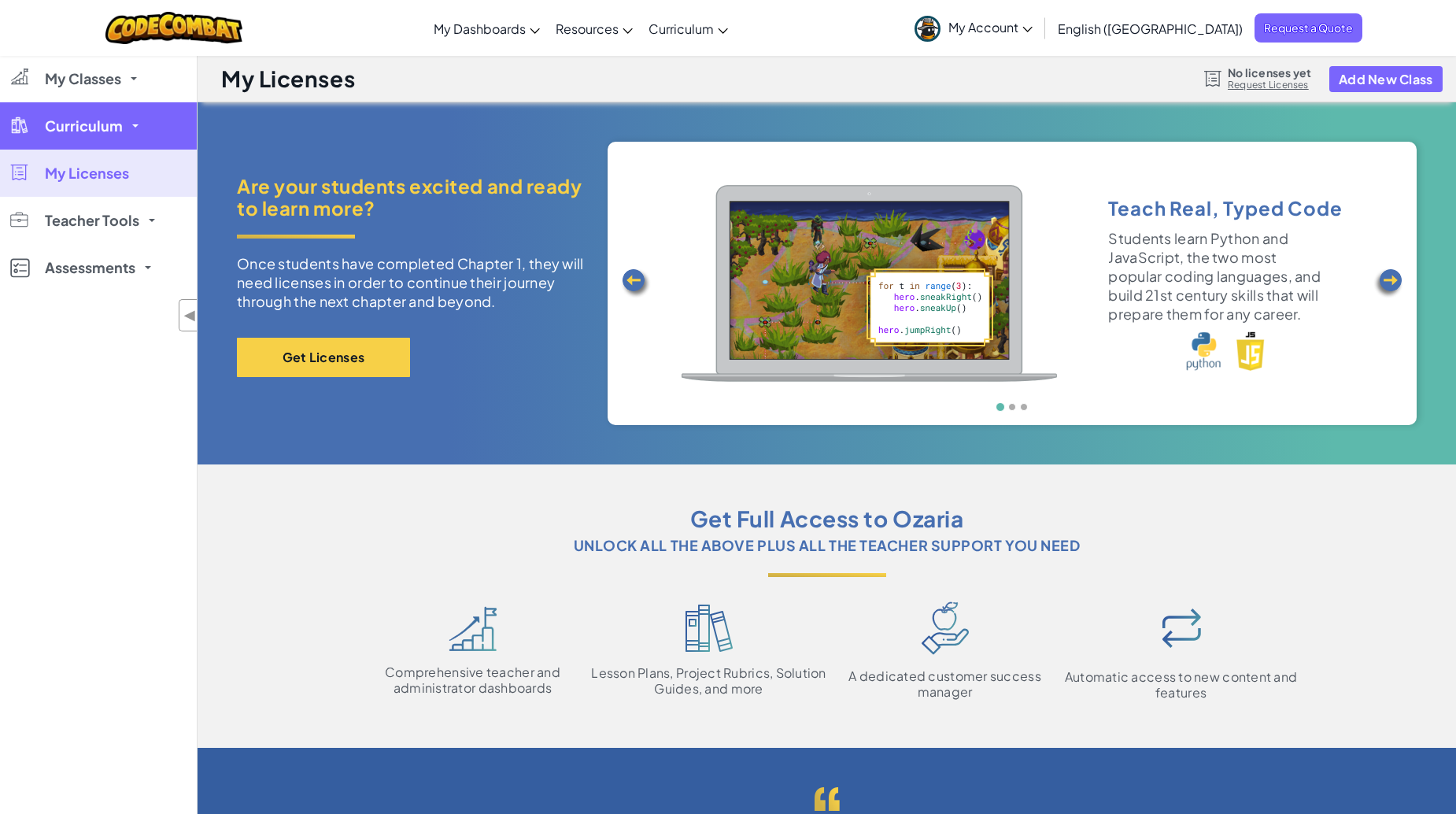
click at [125, 135] on link "Curriculum" at bounding box center [98, 126] width 197 height 47
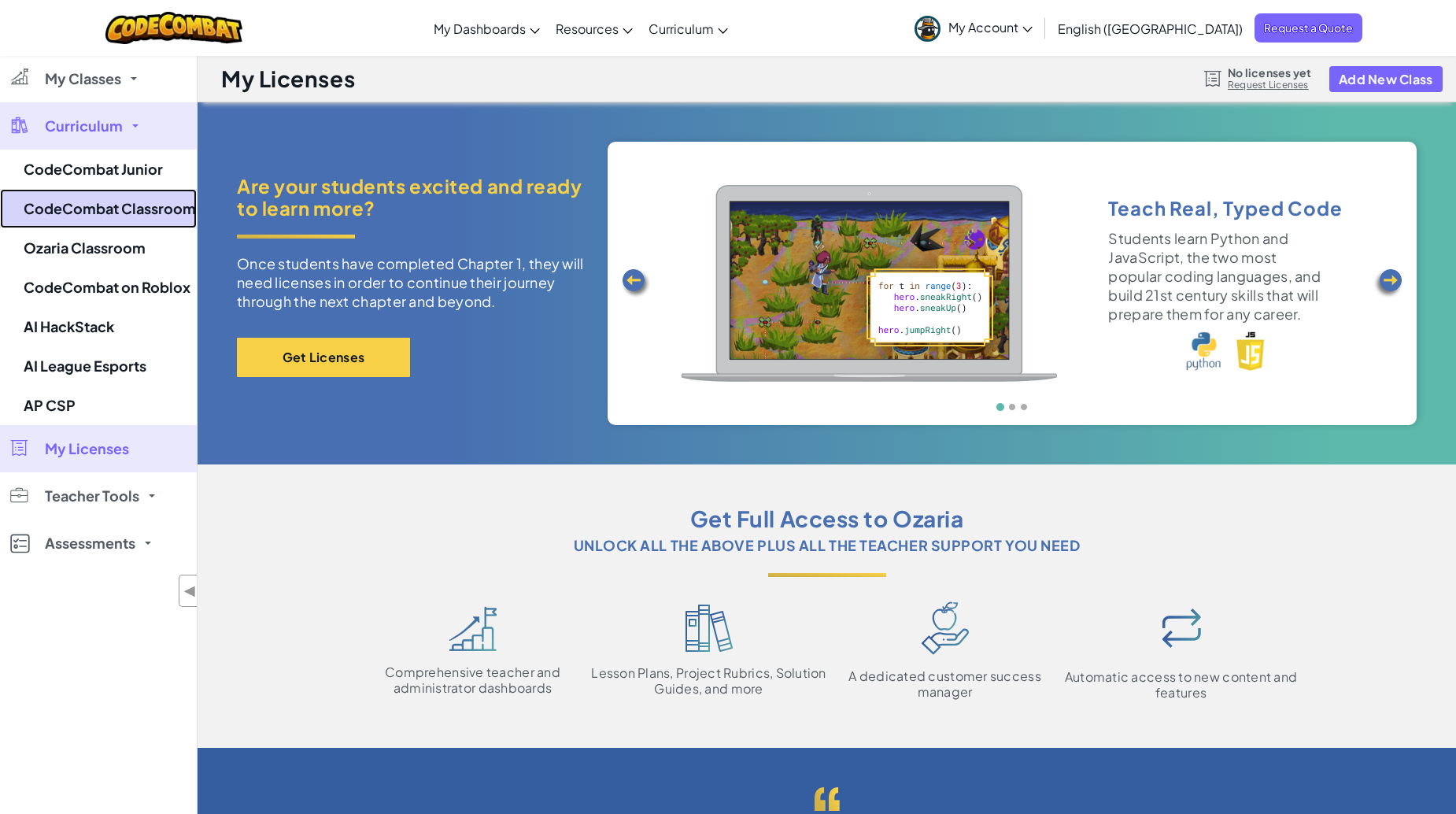
click at [148, 211] on link "CodeCombat Classroom" at bounding box center [98, 208] width 197 height 40
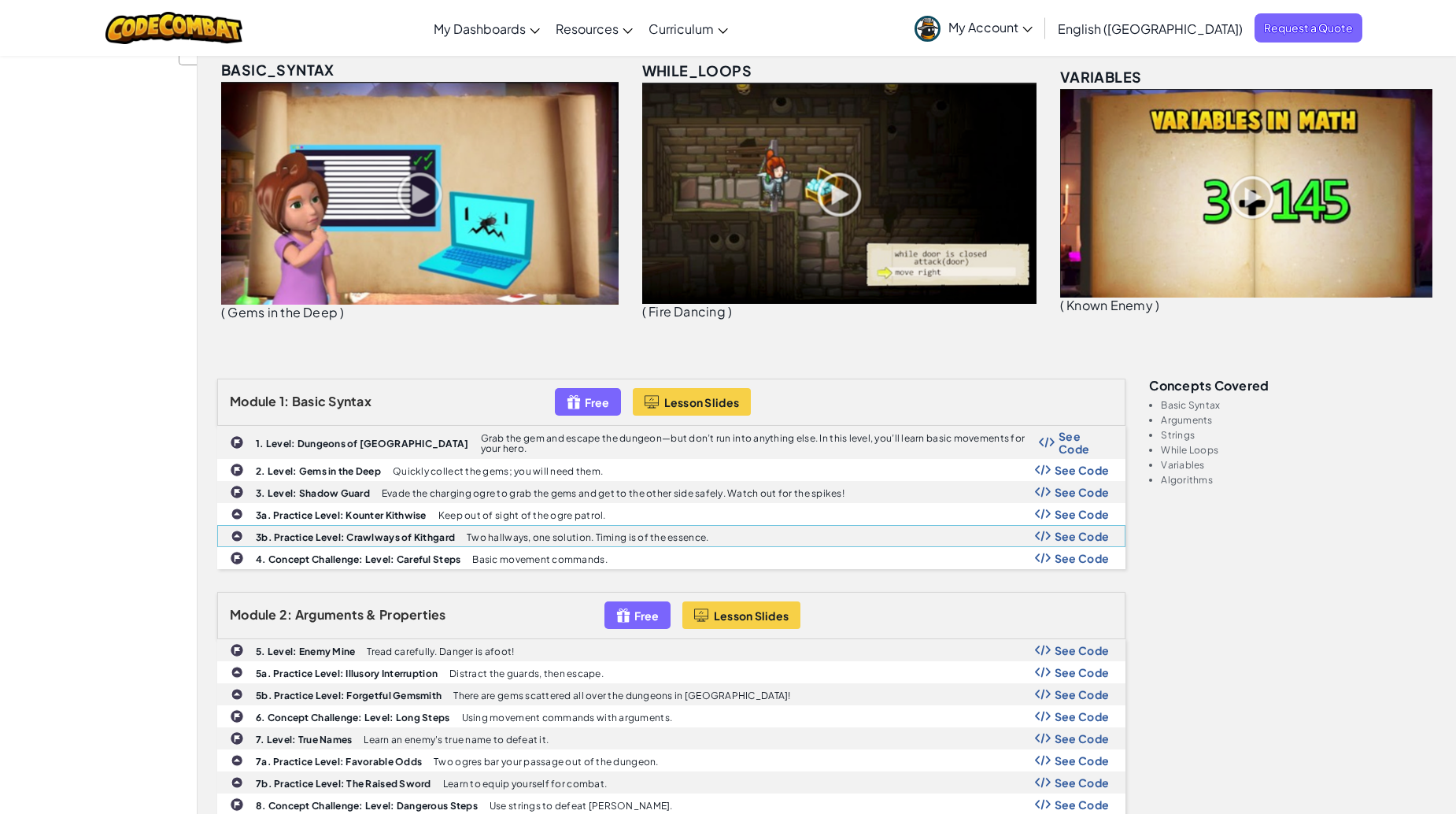
scroll to position [315, 0]
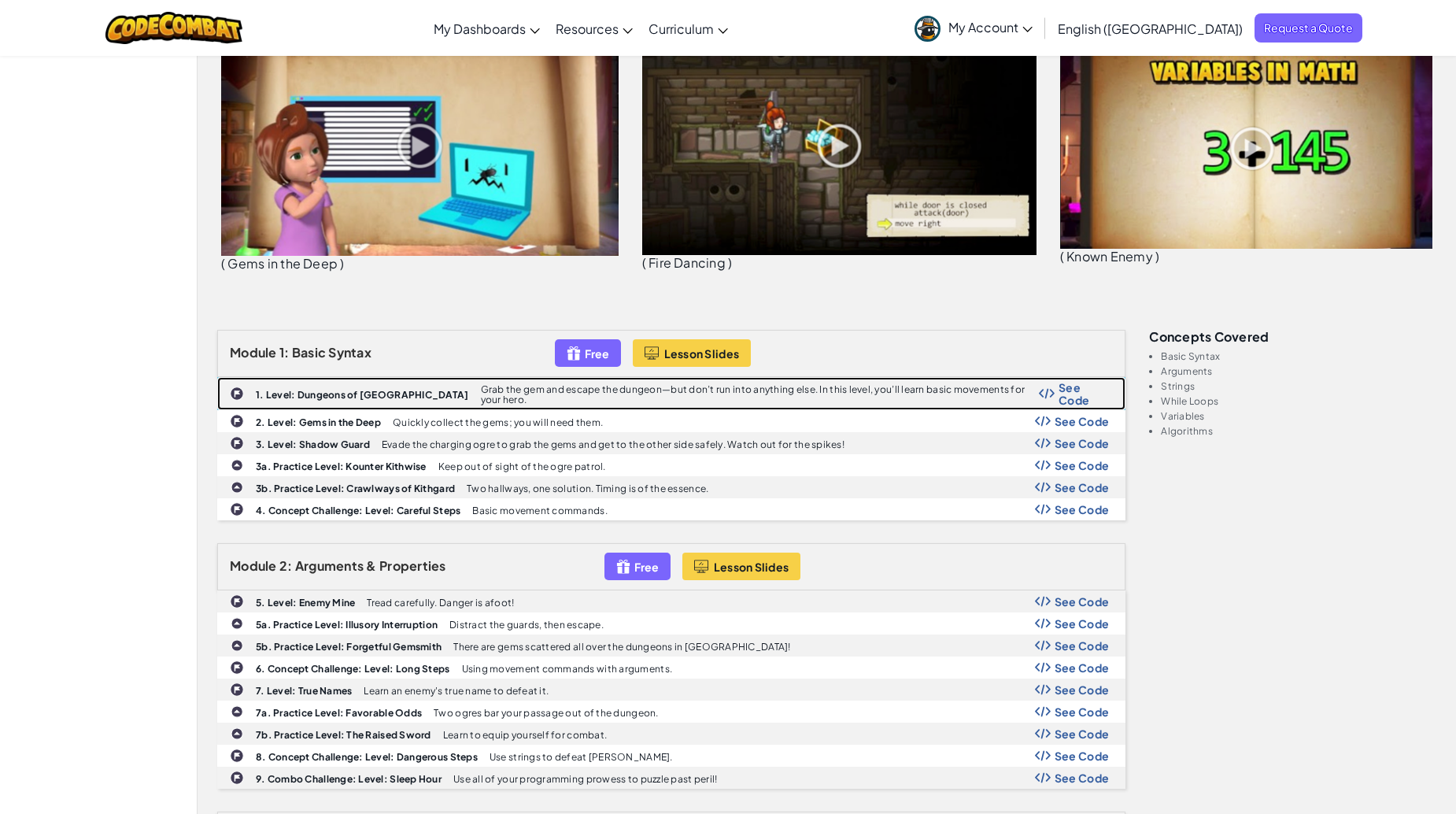
click at [325, 389] on b "1. Level: Dungeons of Kithgard" at bounding box center [362, 394] width 213 height 12
